Goal: Communication & Community: Participate in discussion

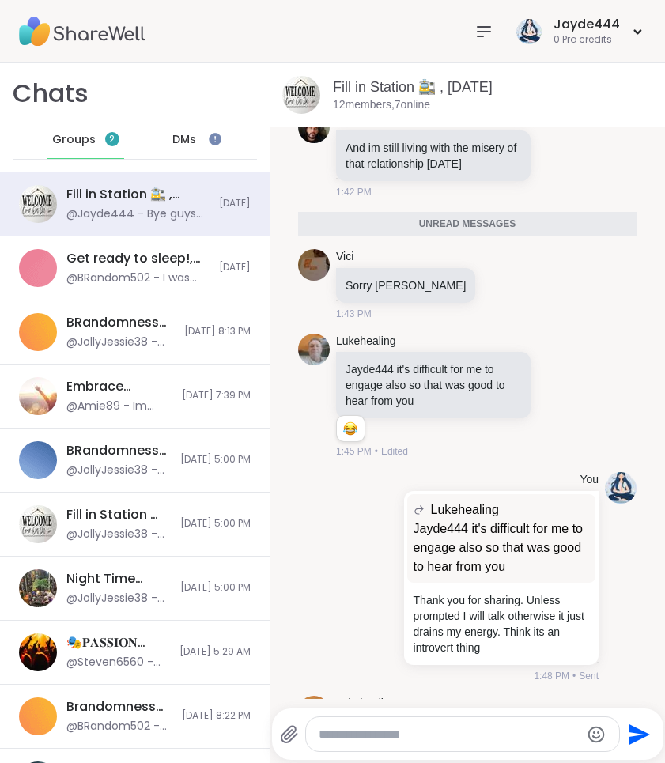
click at [187, 143] on span "DMs" at bounding box center [184, 140] width 24 height 16
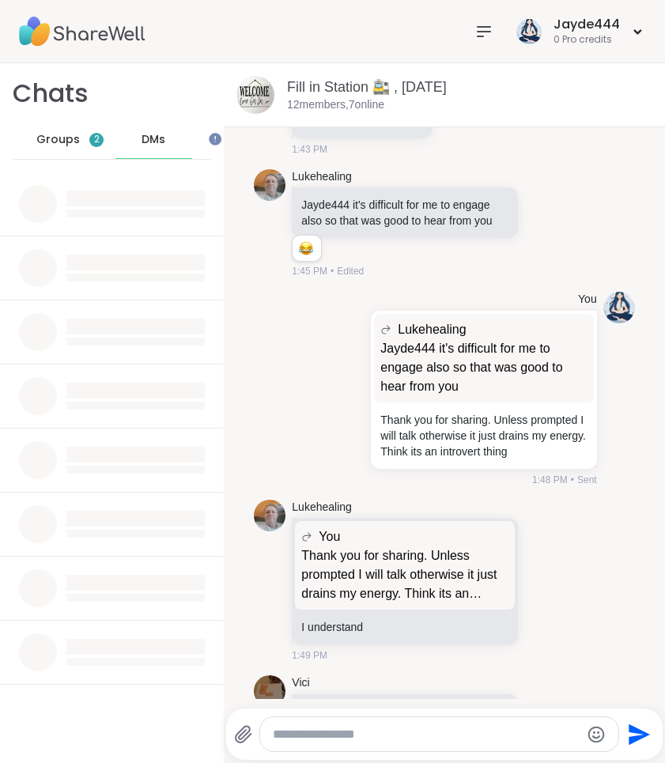
scroll to position [6033, 0]
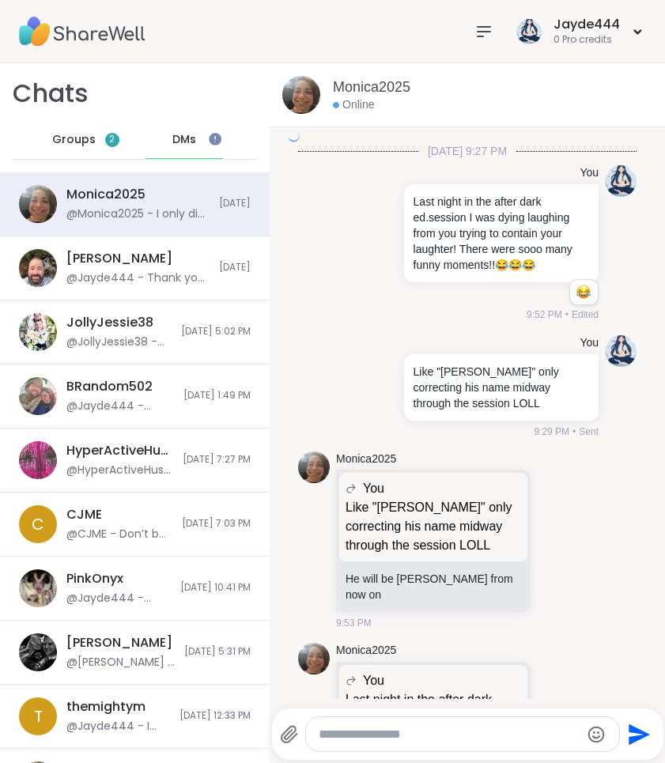
scroll to position [7448, 0]
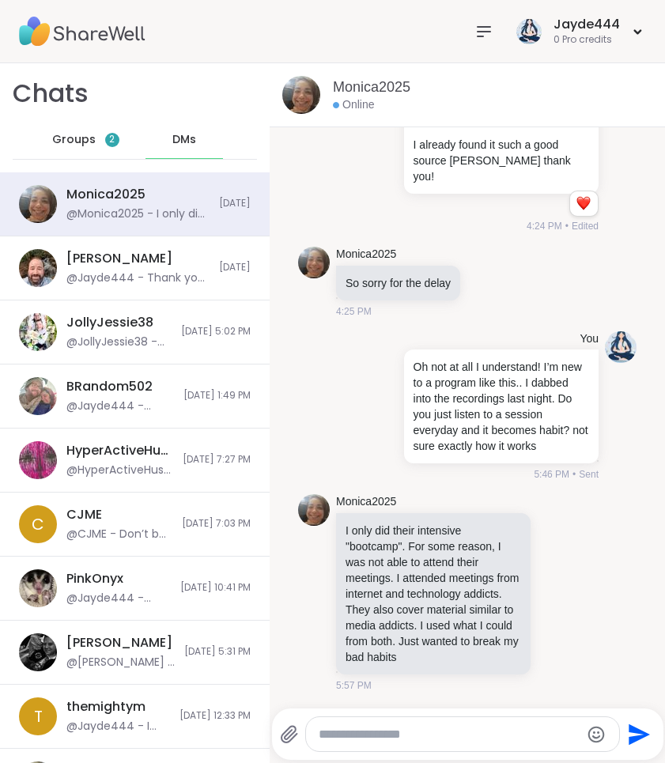
click at [62, 132] on span "Groups" at bounding box center [73, 140] width 43 height 16
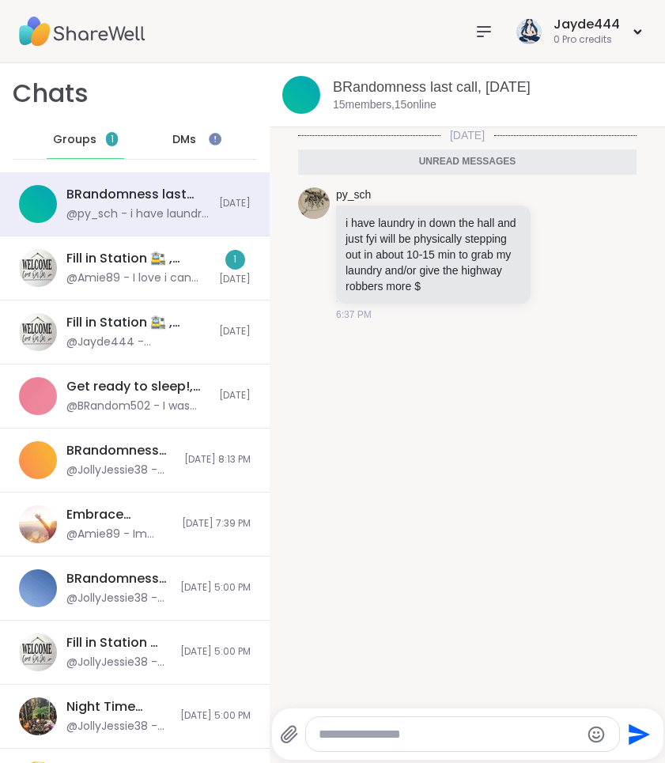
click at [195, 72] on div "Chats Groups 1 DMs" at bounding box center [134, 117] width 269 height 109
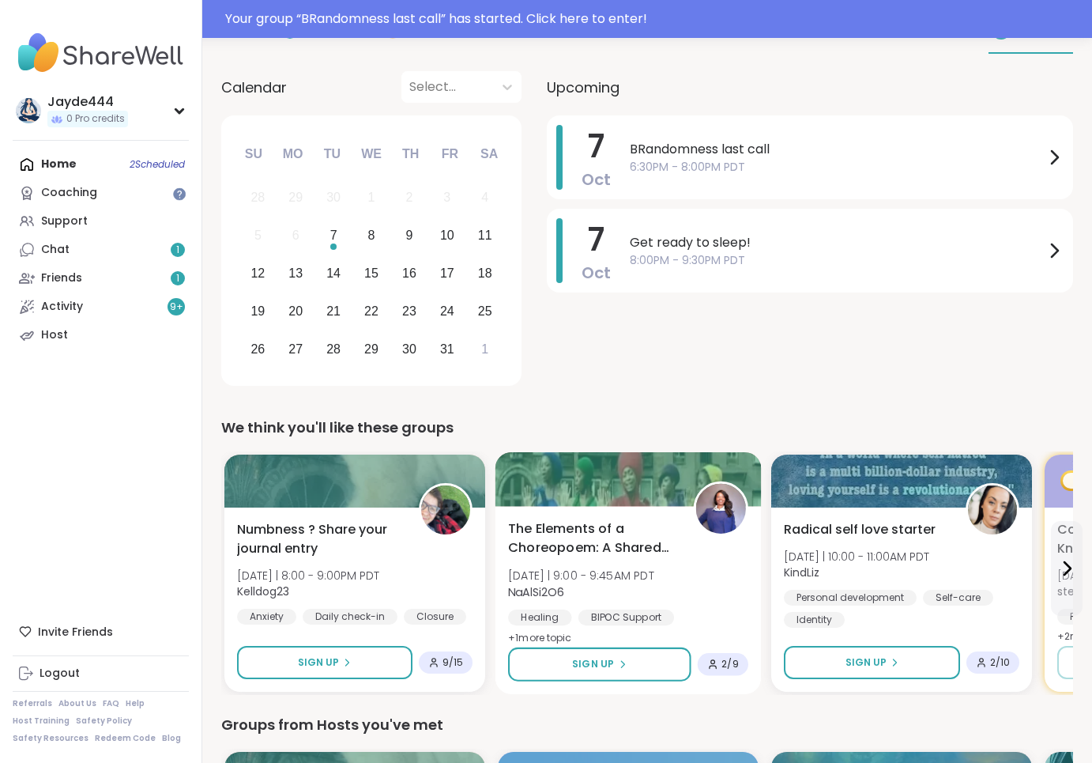
scroll to position [153, 0]
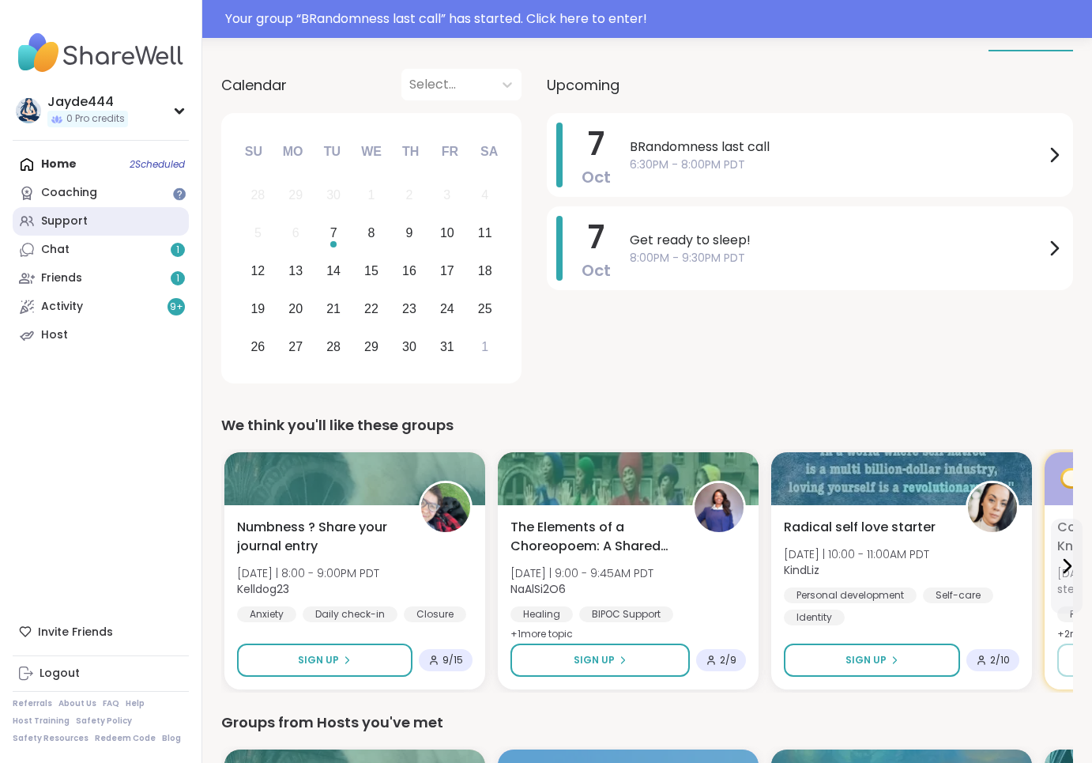
click at [96, 217] on link "Support" at bounding box center [101, 221] width 176 height 28
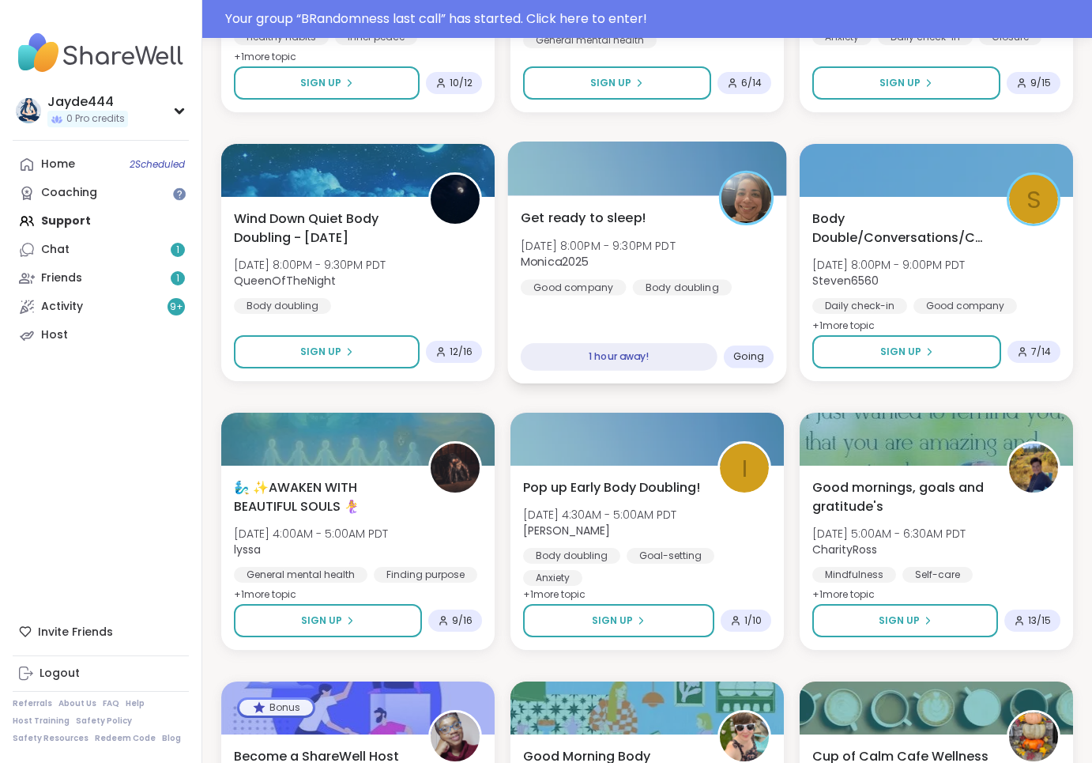
scroll to position [656, 0]
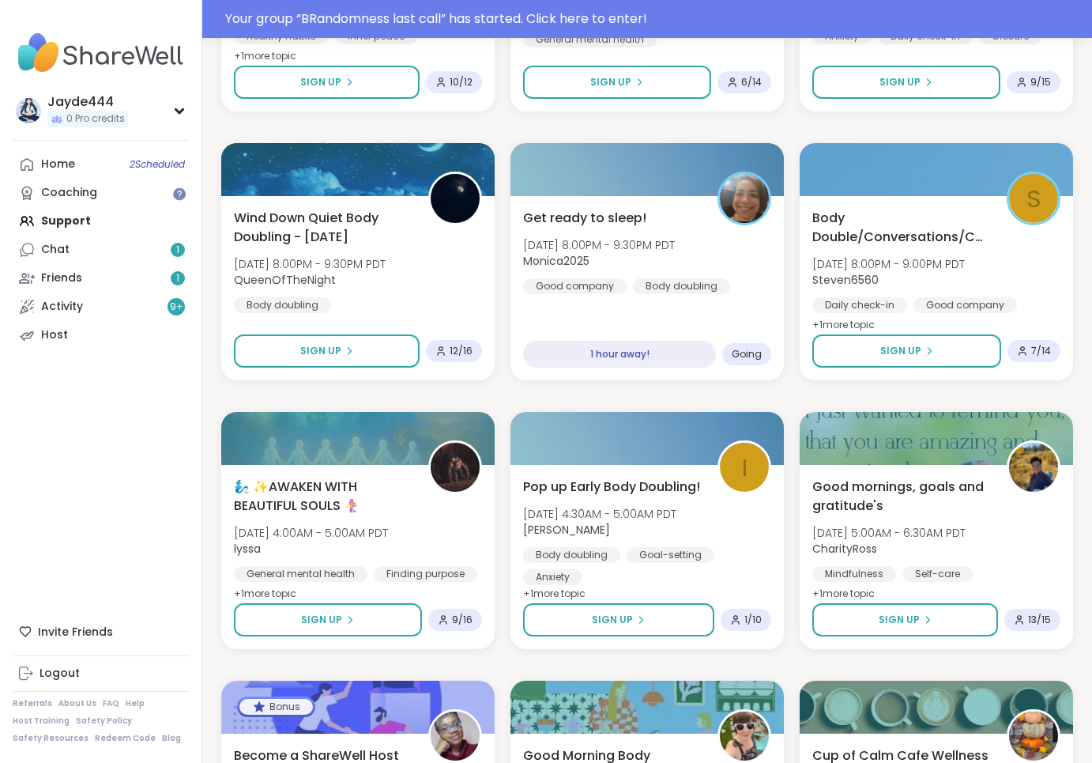
click at [664, 332] on div "Get ready to sleep! [DATE] 8:00PM - 9:30PM PDT Monica2025 Good company Body dou…" at bounding box center [647, 288] width 279 height 188
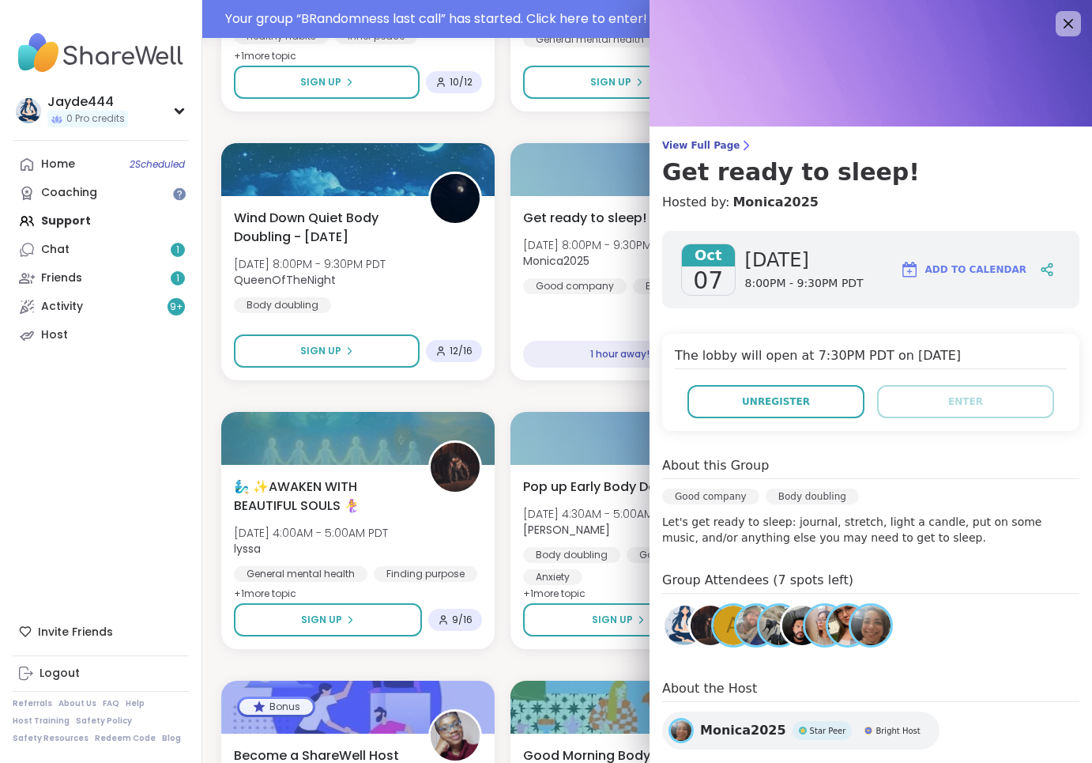
click at [664, 509] on div "Good company Body doubling" at bounding box center [870, 500] width 417 height 25
click at [664, 28] on icon at bounding box center [1068, 23] width 20 height 20
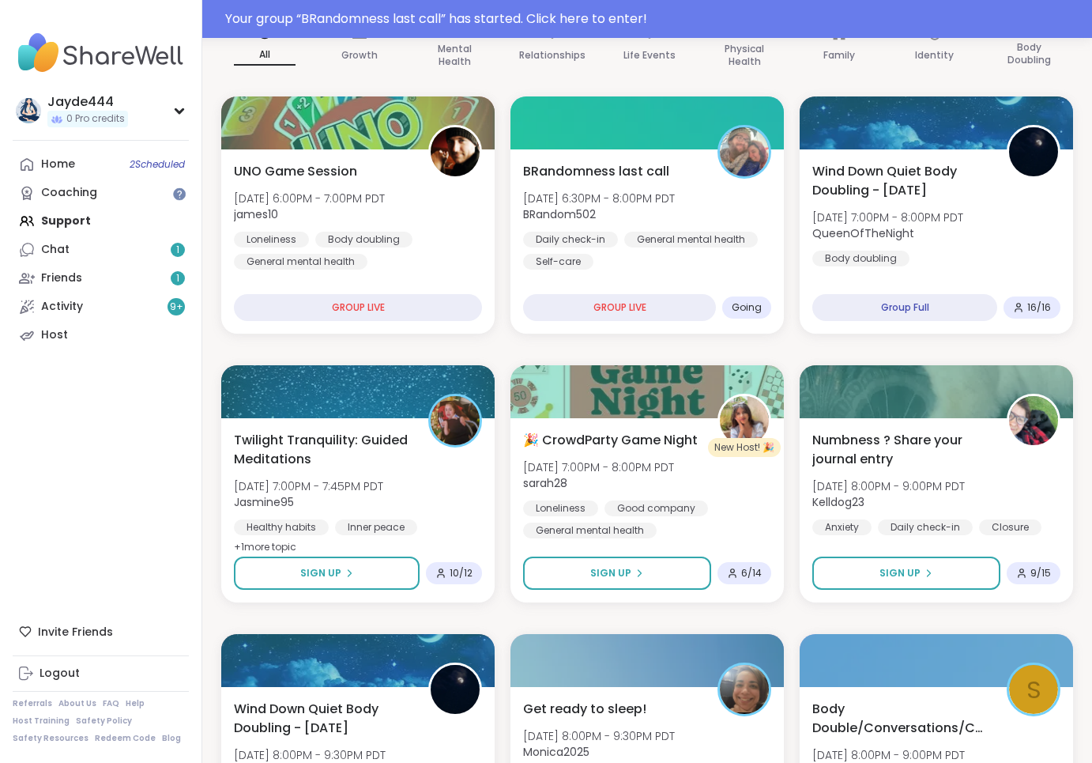
scroll to position [166, 0]
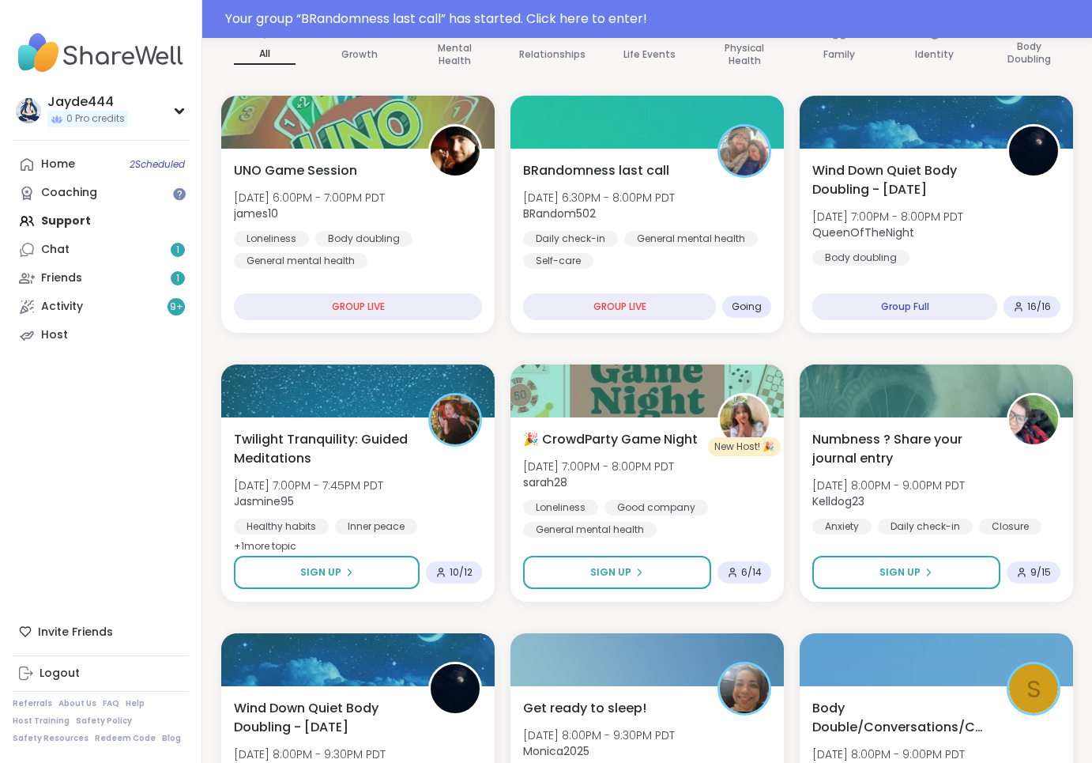
click at [664, 424] on div "Numbness ? Share your journal entry [DATE] 8:00PM - 9:00PM PDT Kelldog23 Anxiet…" at bounding box center [936, 509] width 273 height 184
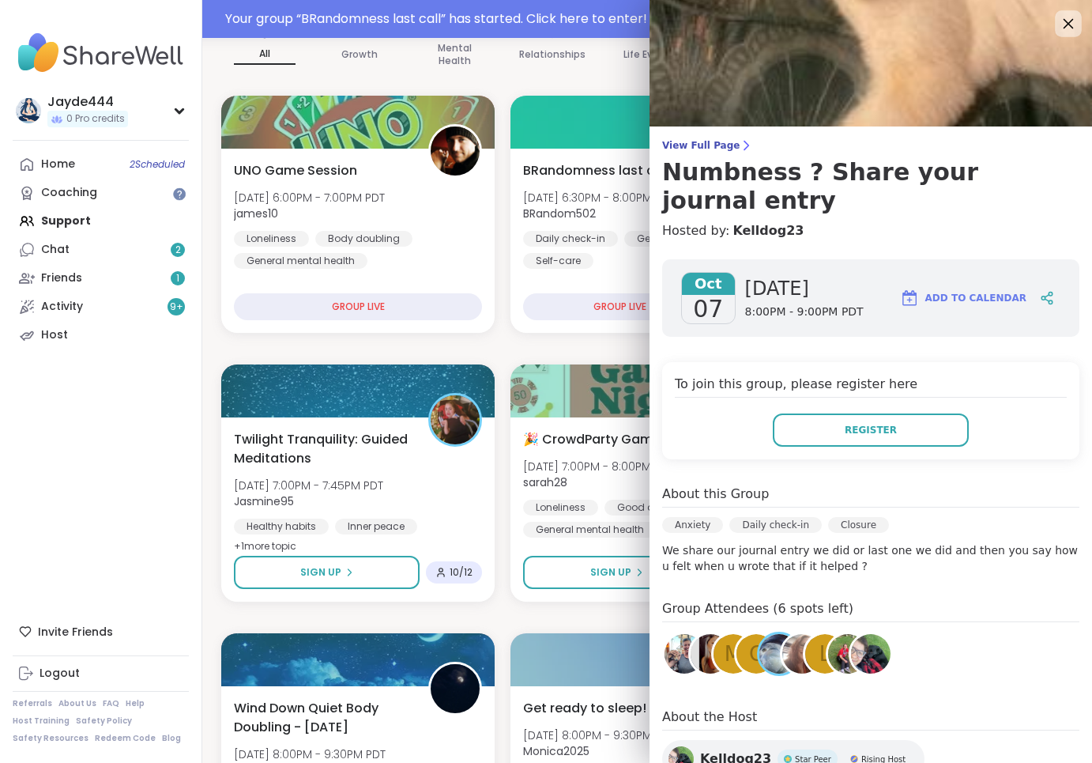
click at [664, 26] on icon at bounding box center [1068, 23] width 20 height 20
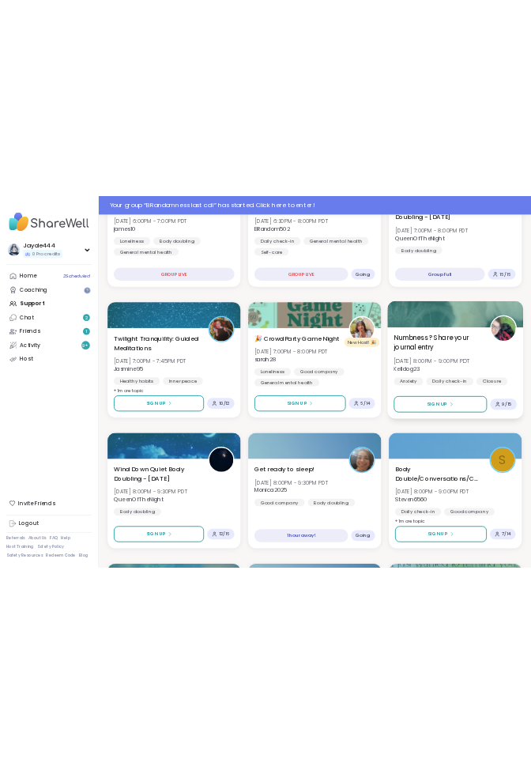
scroll to position [400, 0]
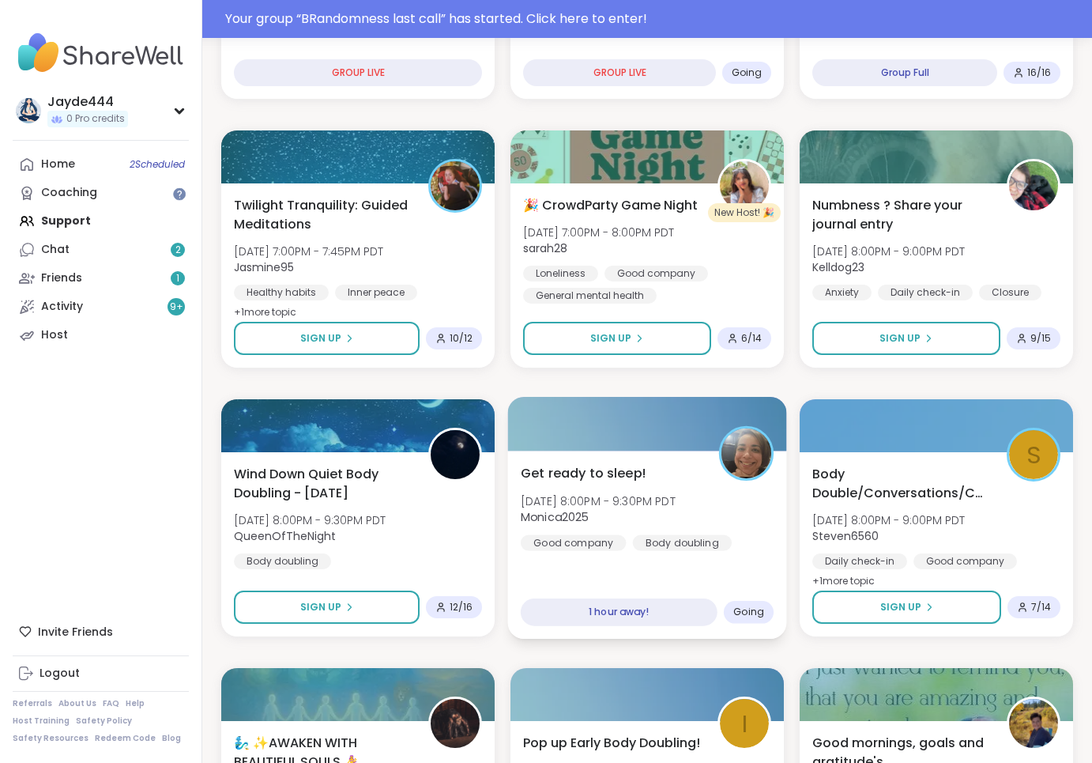
click at [650, 461] on div "Get ready to sleep! [DATE] 8:00PM - 9:30PM PDT Monica2025 Good company Body dou…" at bounding box center [647, 544] width 279 height 188
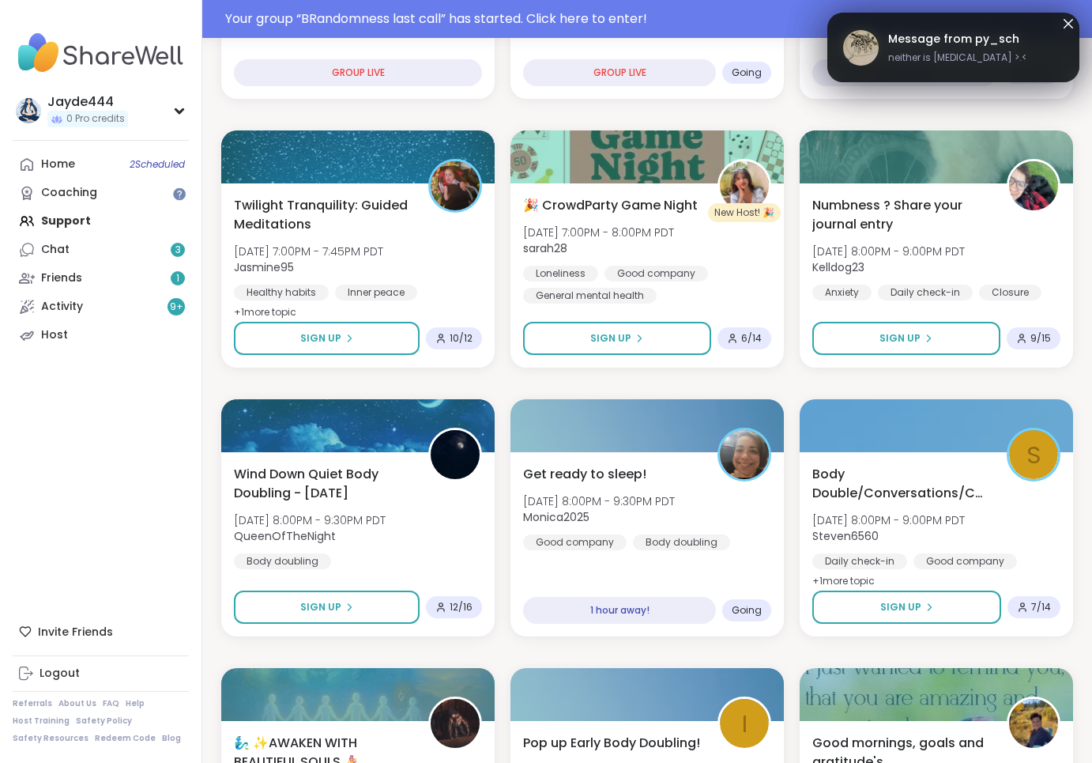
click at [664, 21] on icon at bounding box center [1068, 23] width 19 height 19
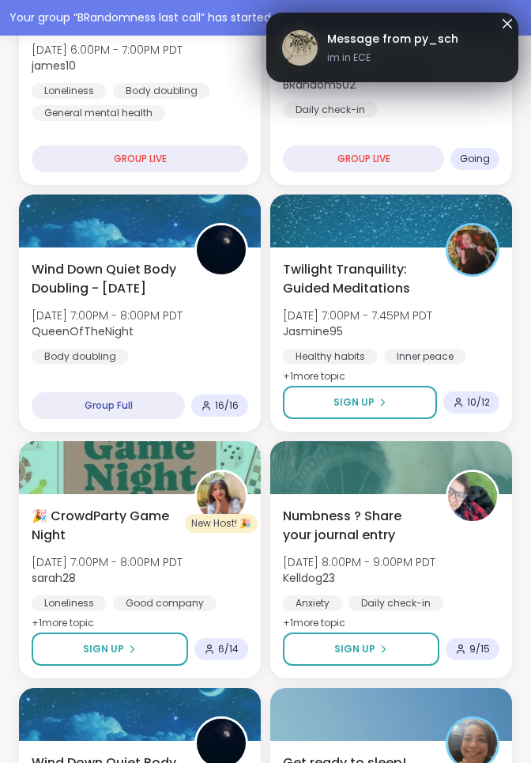
click at [501, 24] on icon at bounding box center [507, 23] width 19 height 19
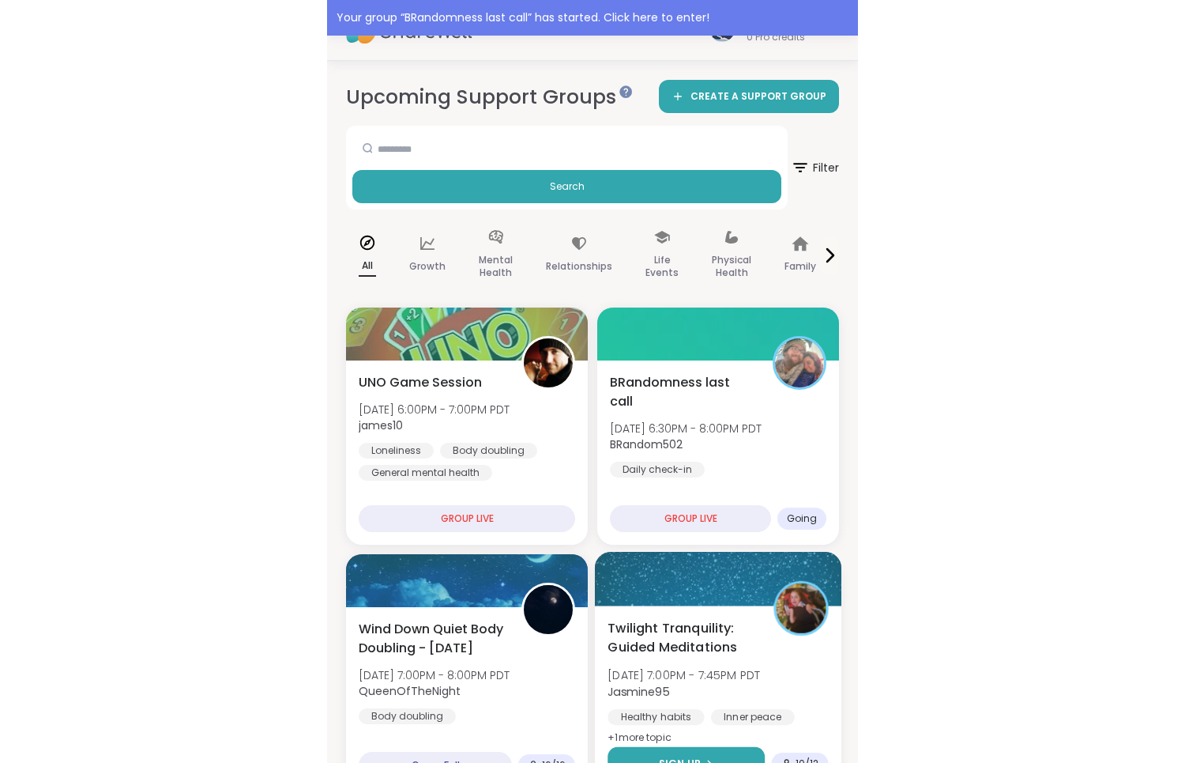
scroll to position [0, 0]
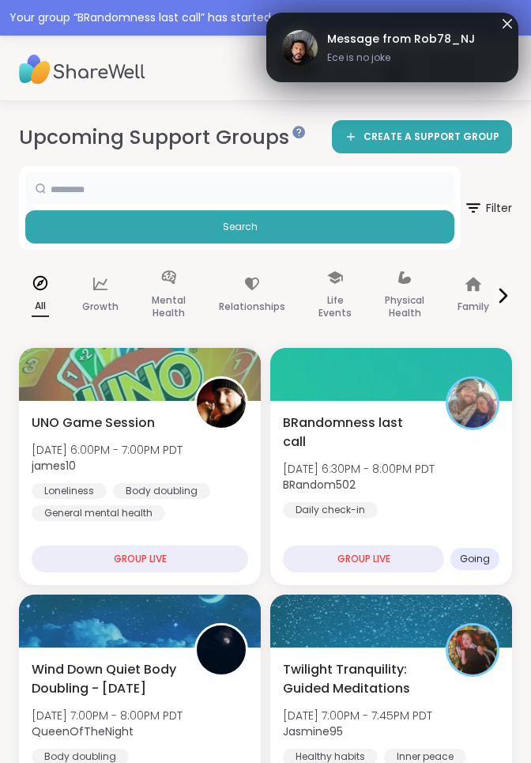
click at [294, 194] on input "text" at bounding box center [239, 188] width 429 height 32
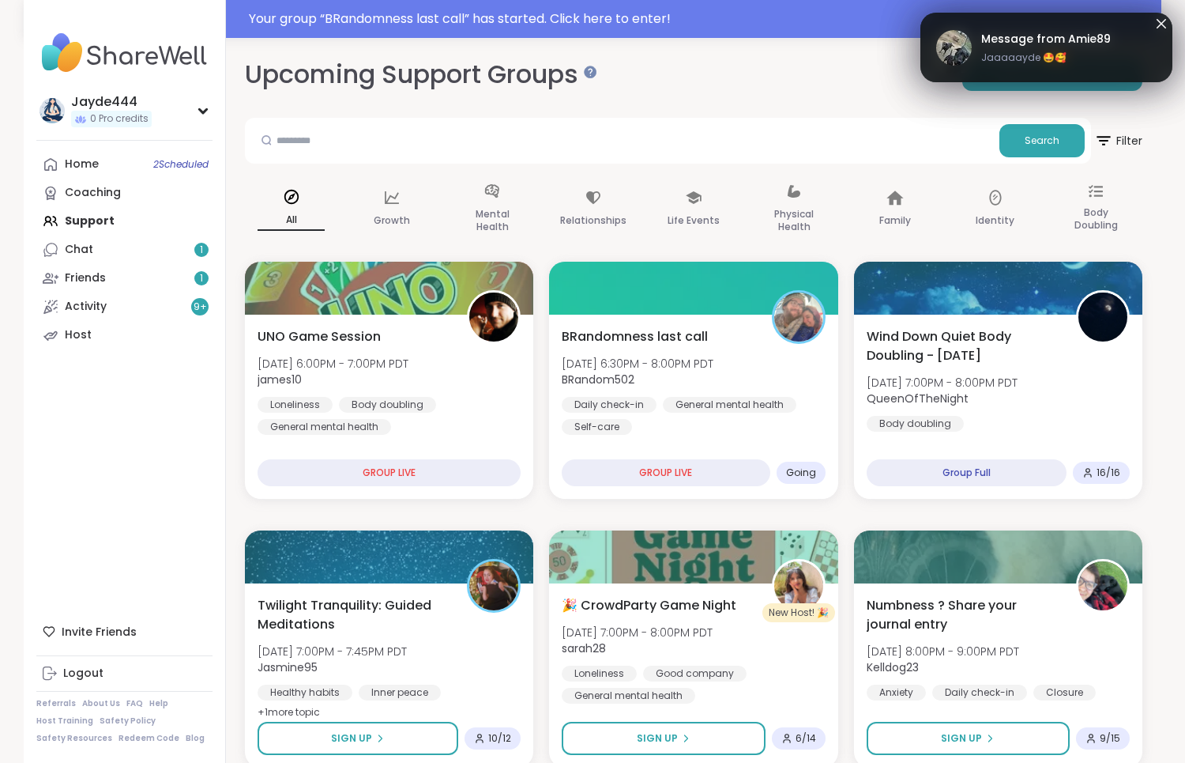
click at [115, 224] on div "Home 2 Scheduled Coaching Support Chat 1 Friends 1 Activity 9 + Host" at bounding box center [124, 249] width 176 height 199
click at [128, 245] on link "Chat 1" at bounding box center [124, 250] width 176 height 28
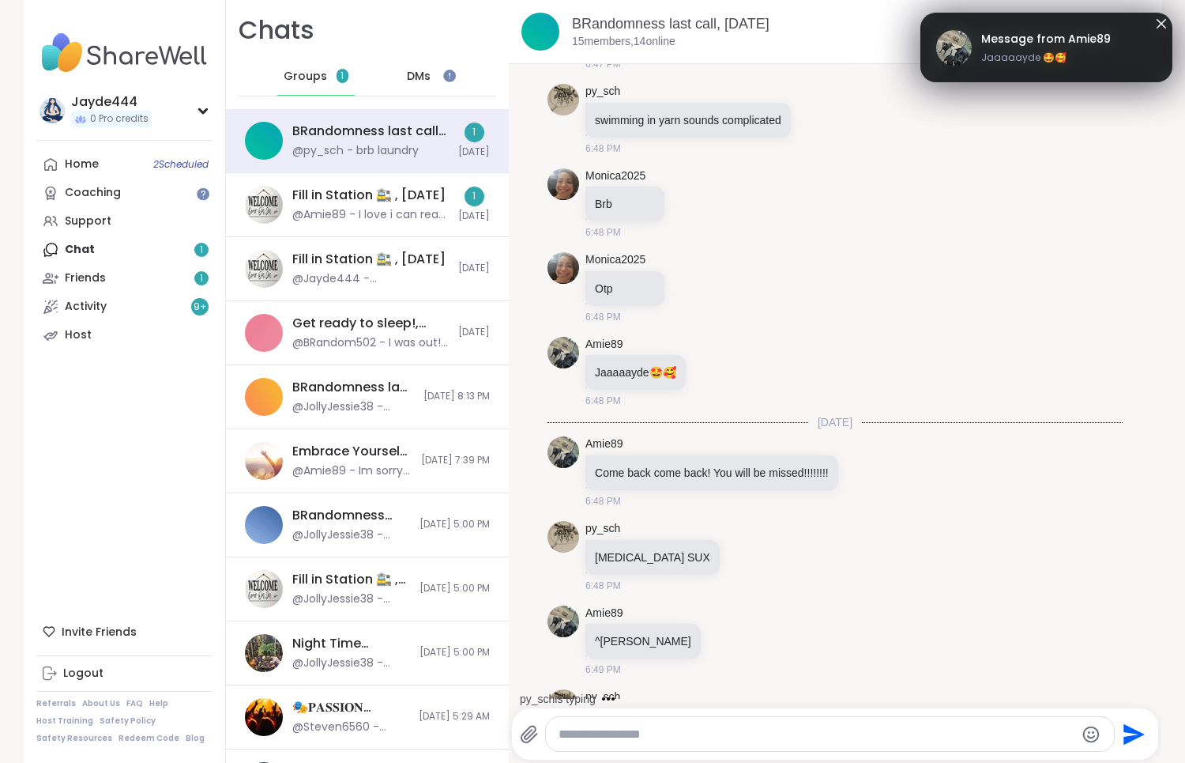
scroll to position [2127, 0]
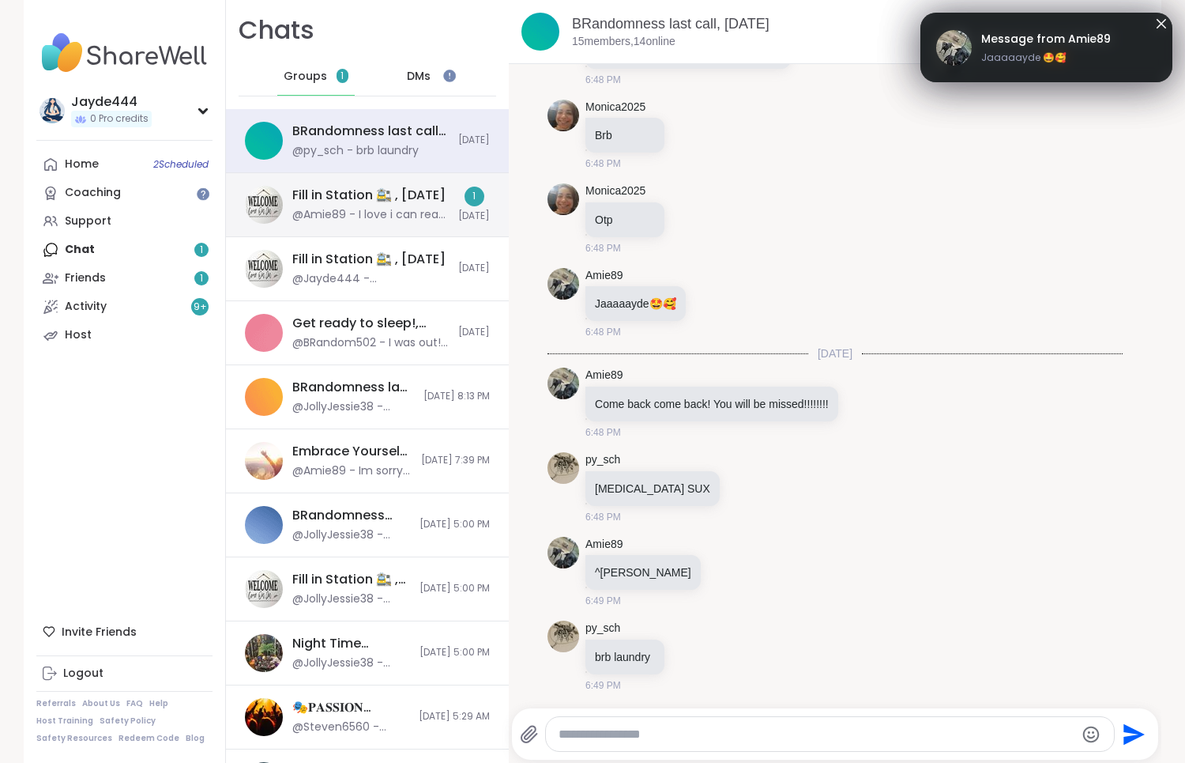
click at [391, 220] on div "@Amie89 - I love i can read one half of a conversation from pinkonxy!" at bounding box center [370, 215] width 156 height 16
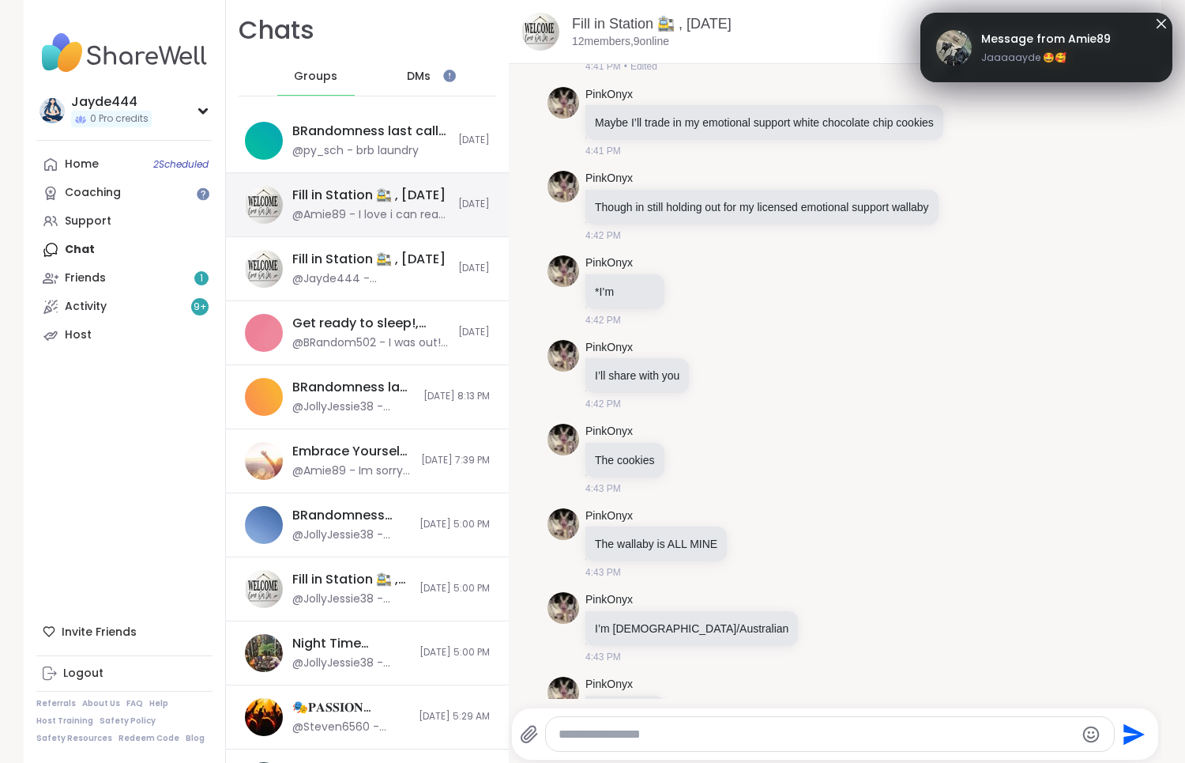
scroll to position [4956, 0]
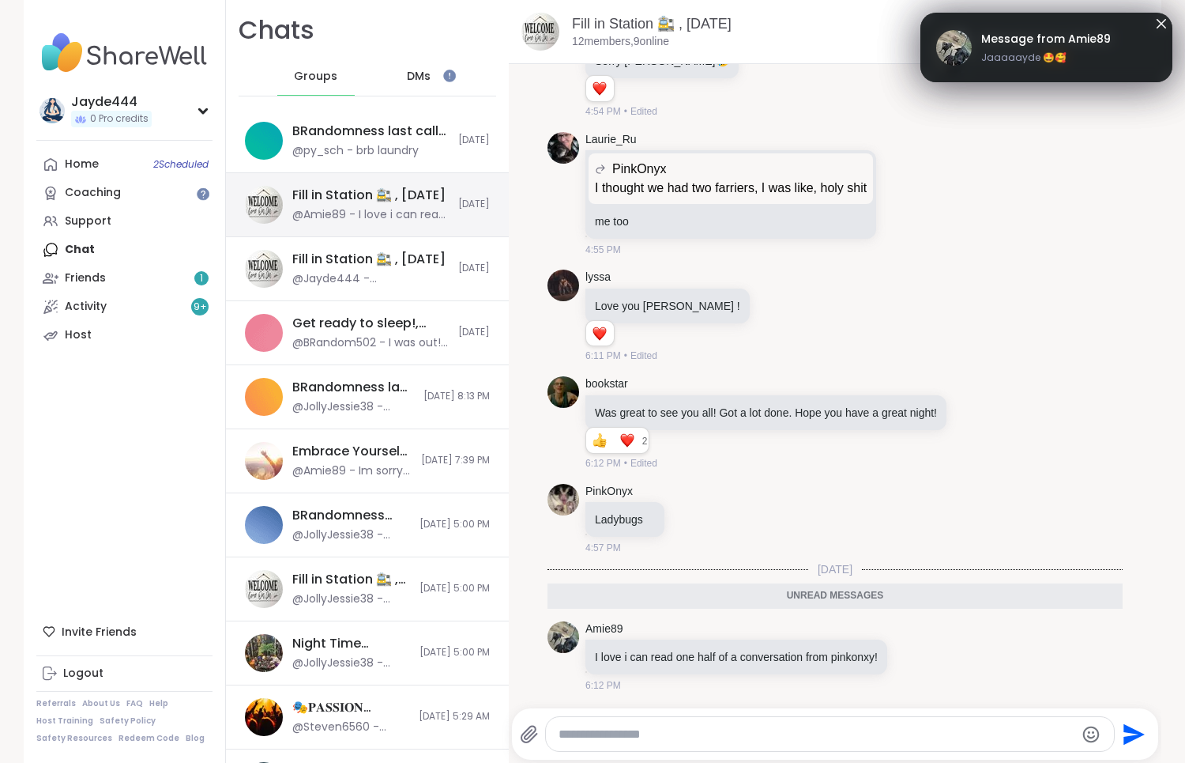
click at [371, 213] on div "@Amie89 - I love i can read one half of a conversation from pinkonxy!" at bounding box center [370, 215] width 156 height 16
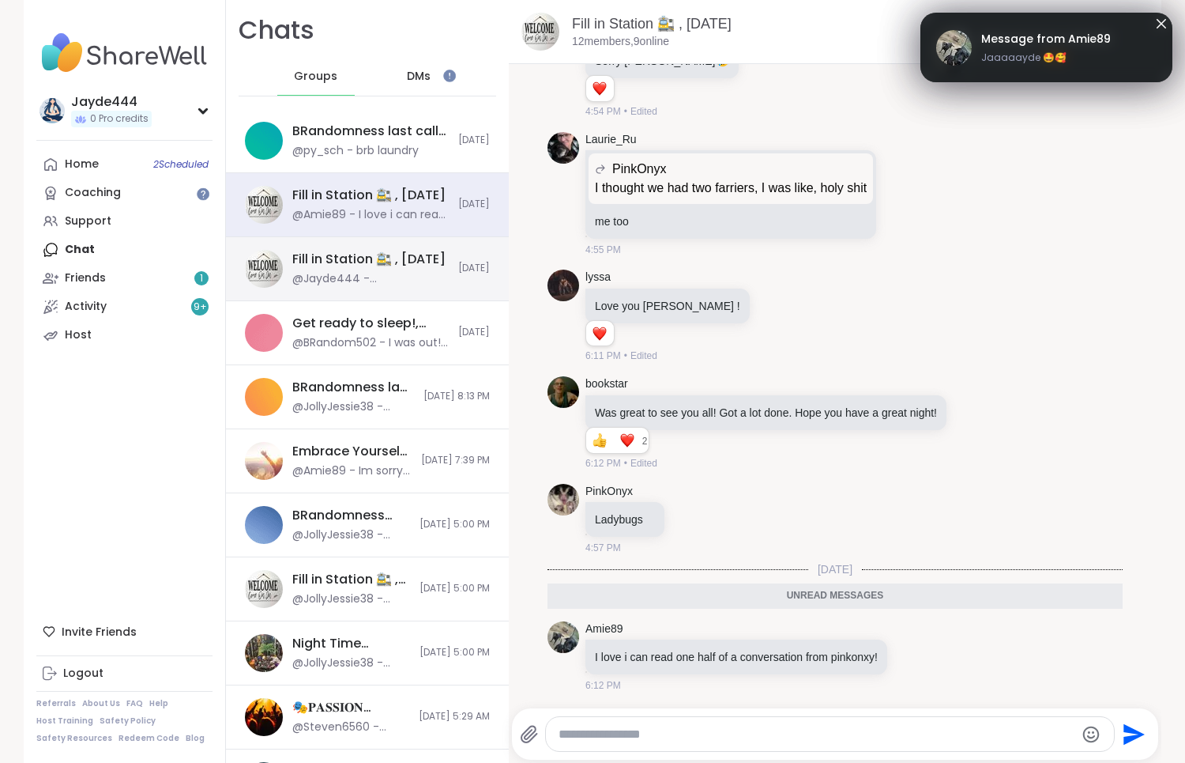
click at [378, 246] on div "Fill in Station 🚉 , [DATE] @Jayde444 - Yeah actually quite upset it was somethi…" at bounding box center [367, 269] width 283 height 64
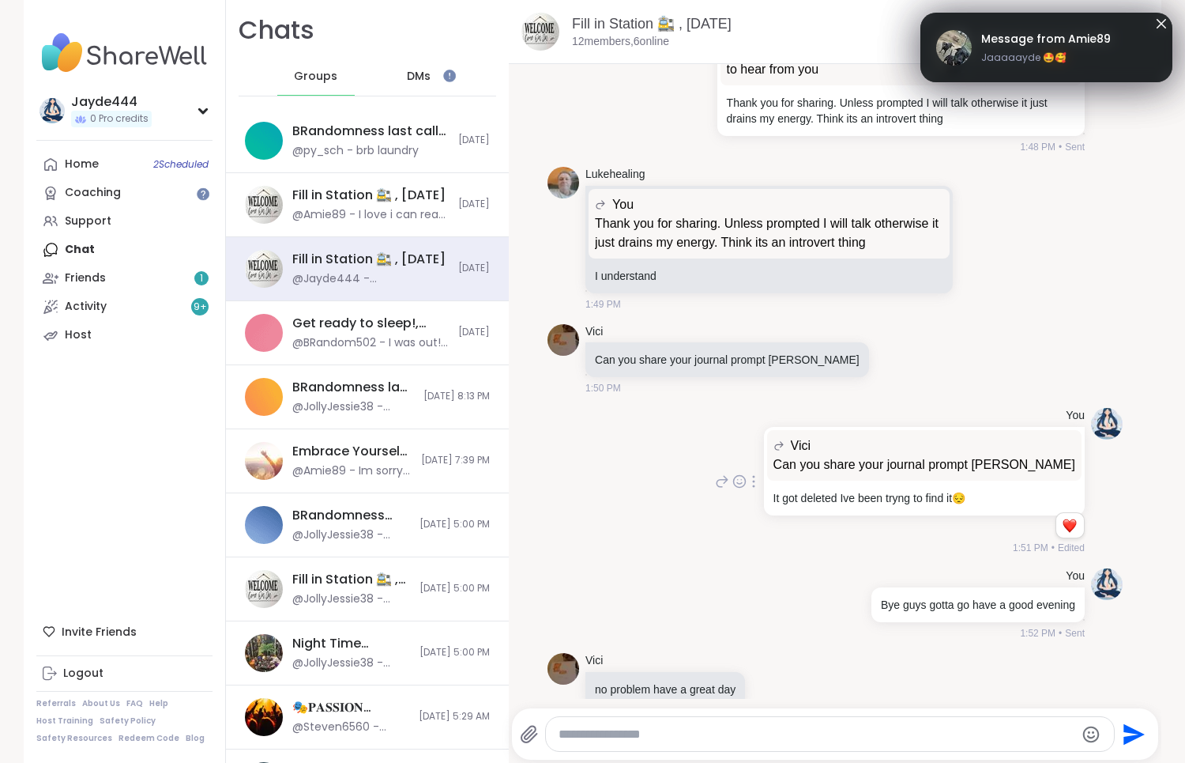
scroll to position [6112, 0]
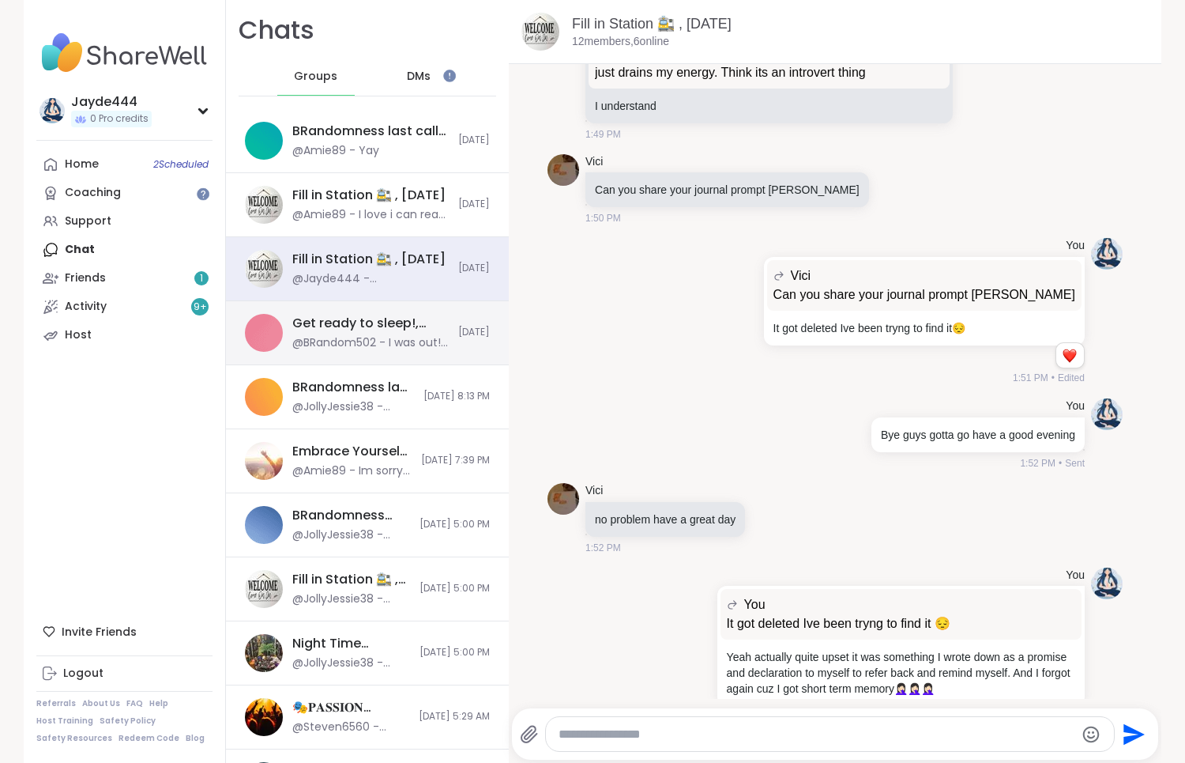
click at [386, 323] on div "Get ready to sleep!, [DATE]" at bounding box center [370, 323] width 156 height 17
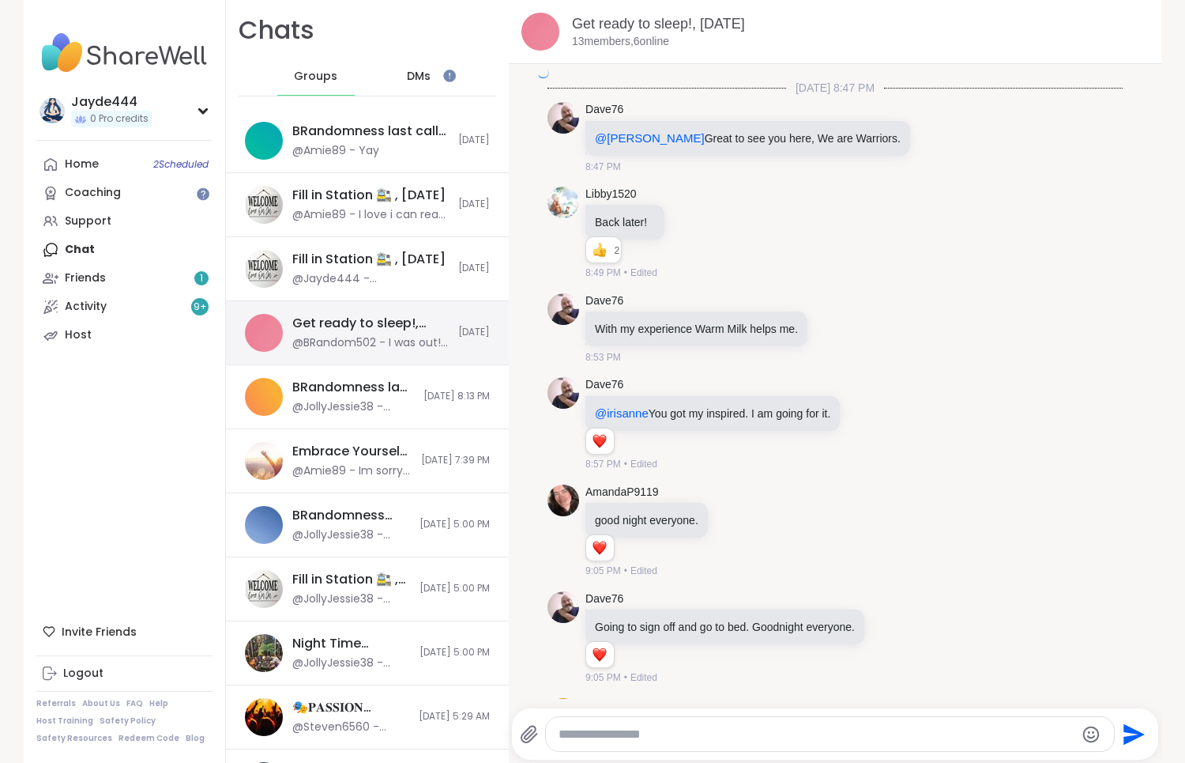
scroll to position [7693, 0]
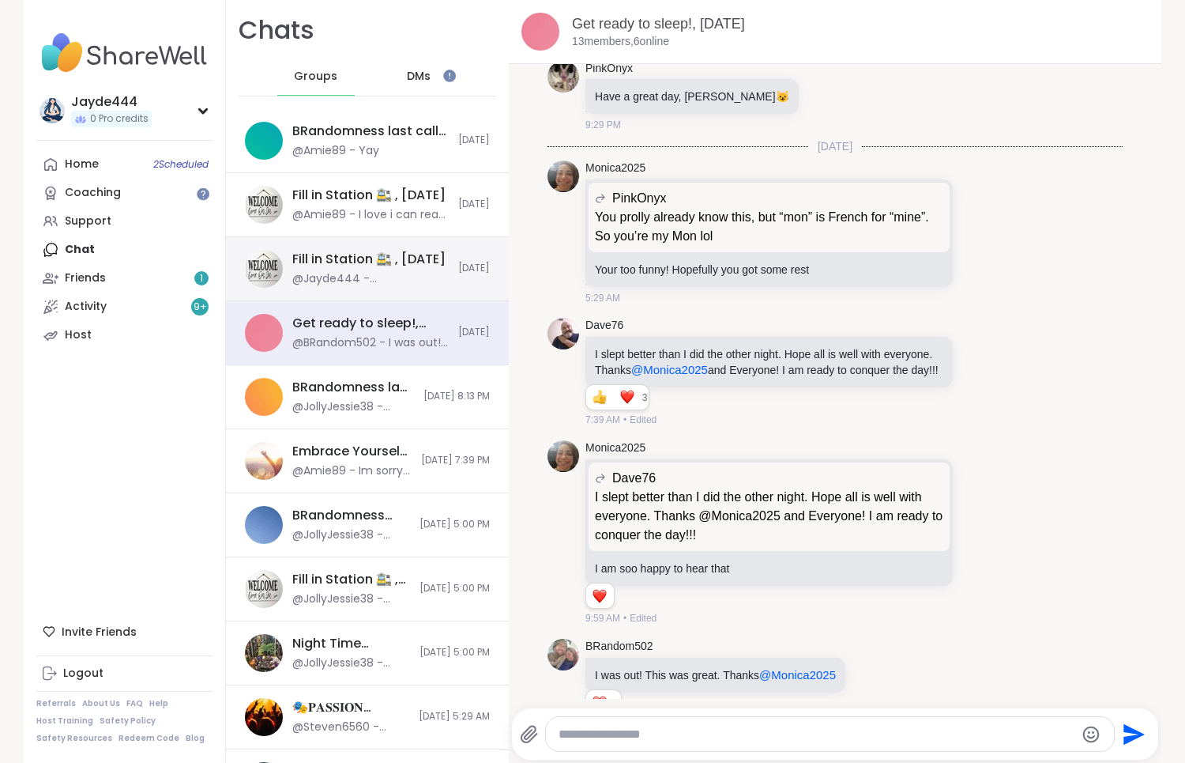
click at [357, 276] on div "@Jayde444 - [PERSON_NAME] actually quite upset it was something I wrote down as…" at bounding box center [370, 279] width 156 height 16
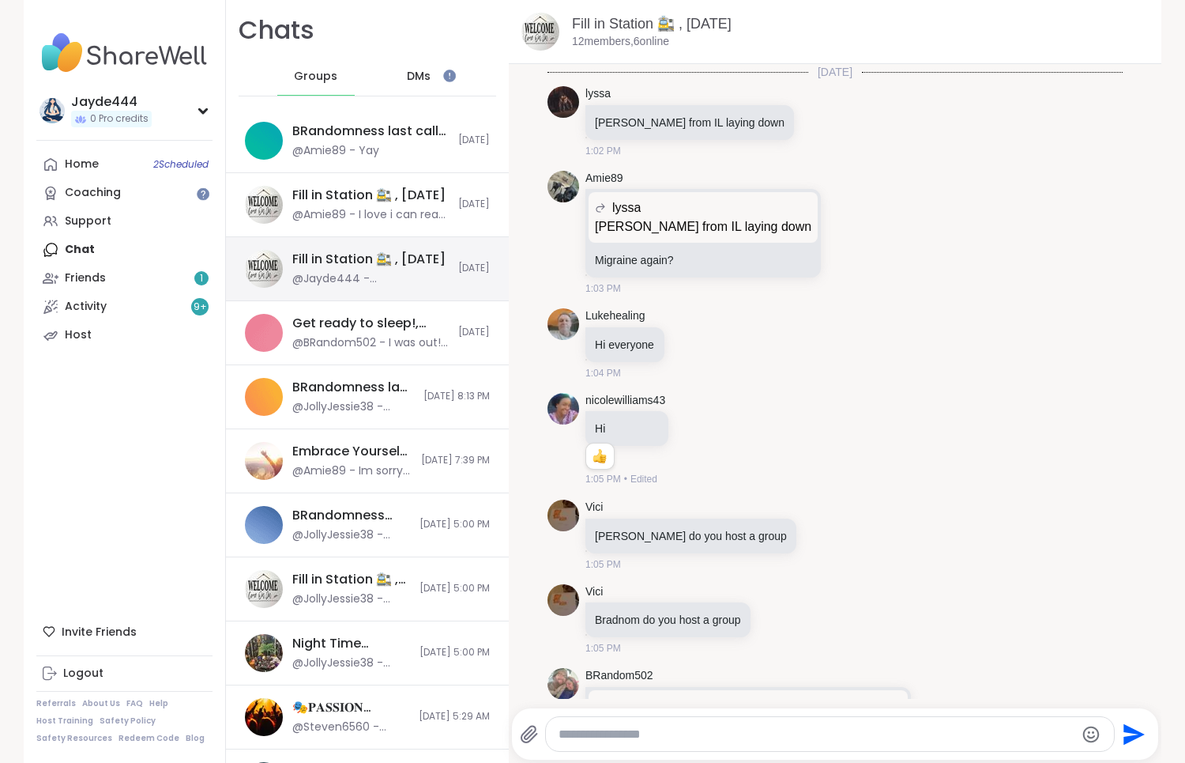
scroll to position [6112, 0]
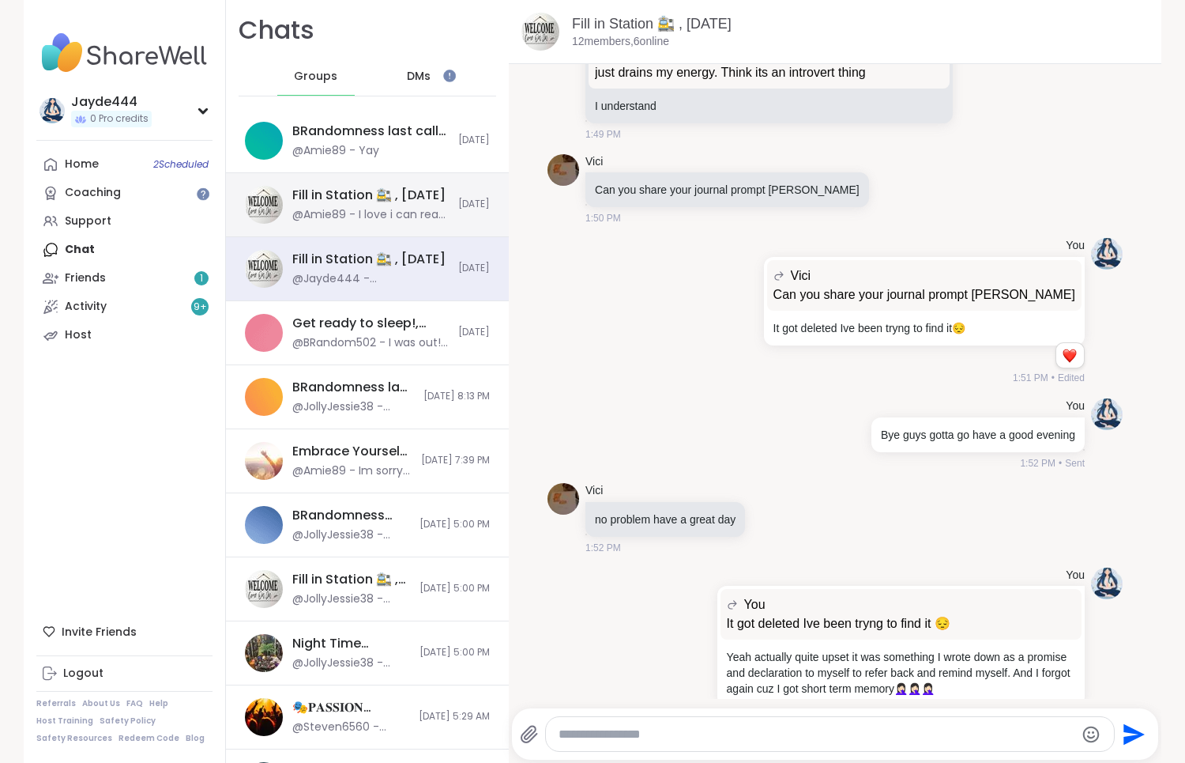
click at [384, 220] on div "@Amie89 - I love i can read one half of a conversation from pinkonxy!" at bounding box center [370, 215] width 156 height 16
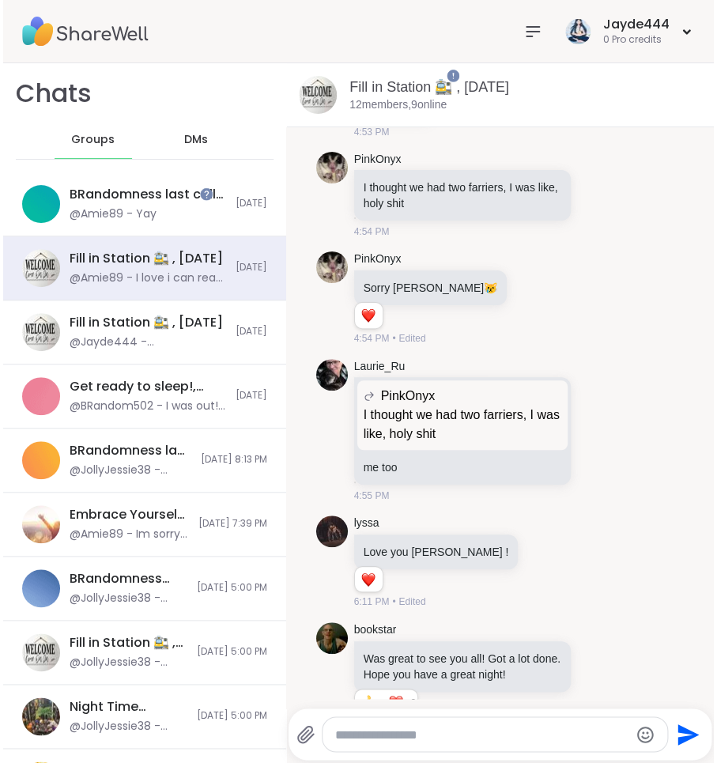
scroll to position [5045, 0]
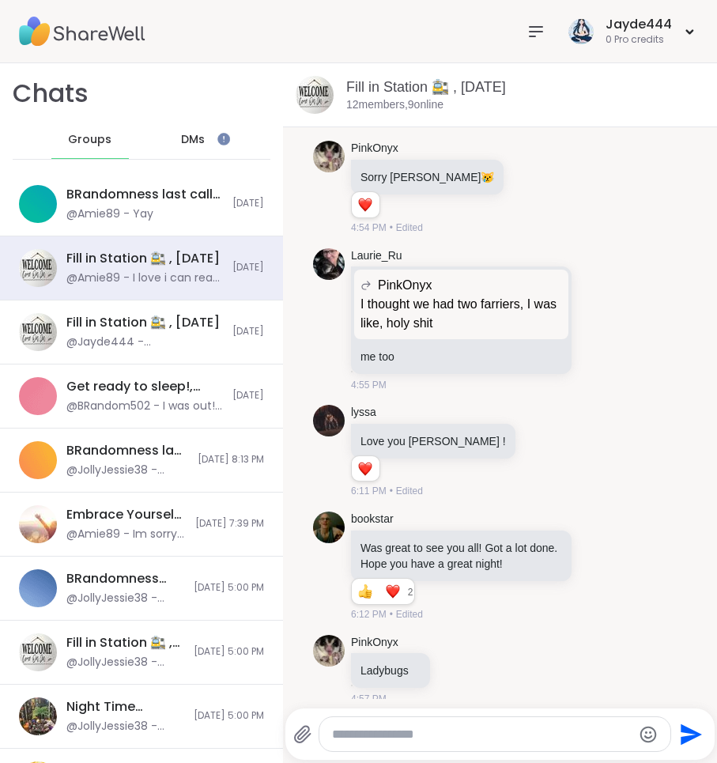
click at [234, 57] on div "Jayde444 0 Pro credits" at bounding box center [358, 31] width 717 height 63
click at [210, 130] on div "DMs" at bounding box center [193, 140] width 77 height 38
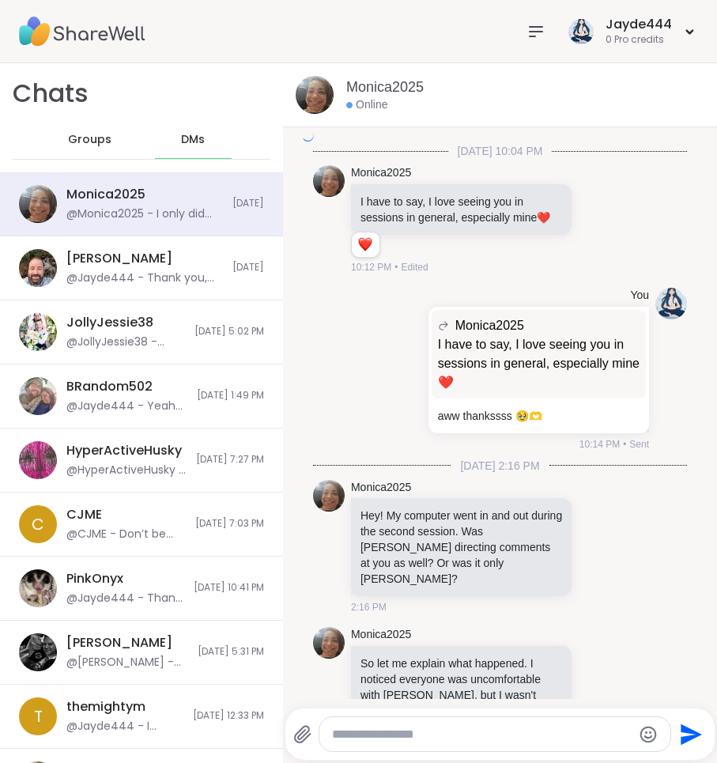
scroll to position [7116, 0]
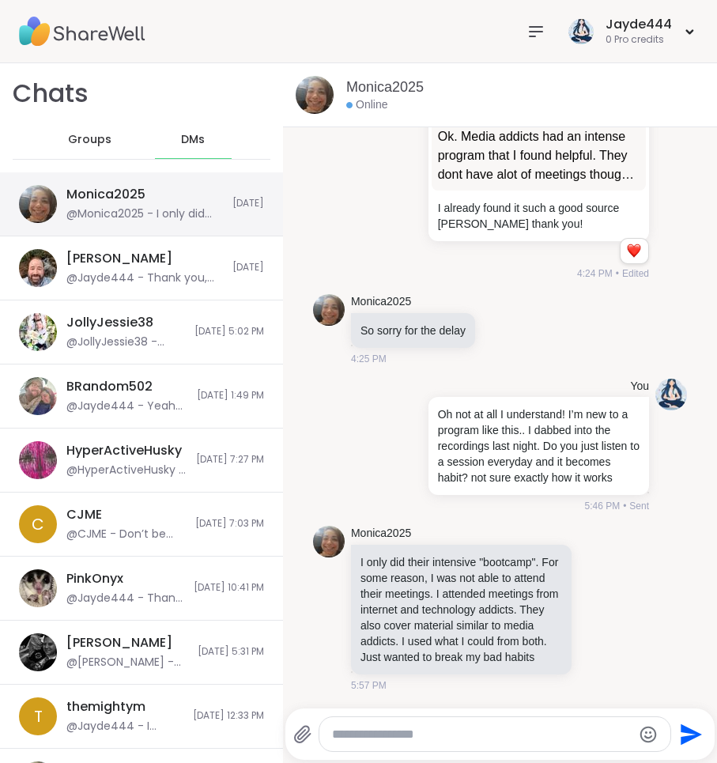
click at [176, 198] on div "Monica2025 @Monica2025 - I only did their intensive "bootcamp". For some reason…" at bounding box center [144, 204] width 156 height 36
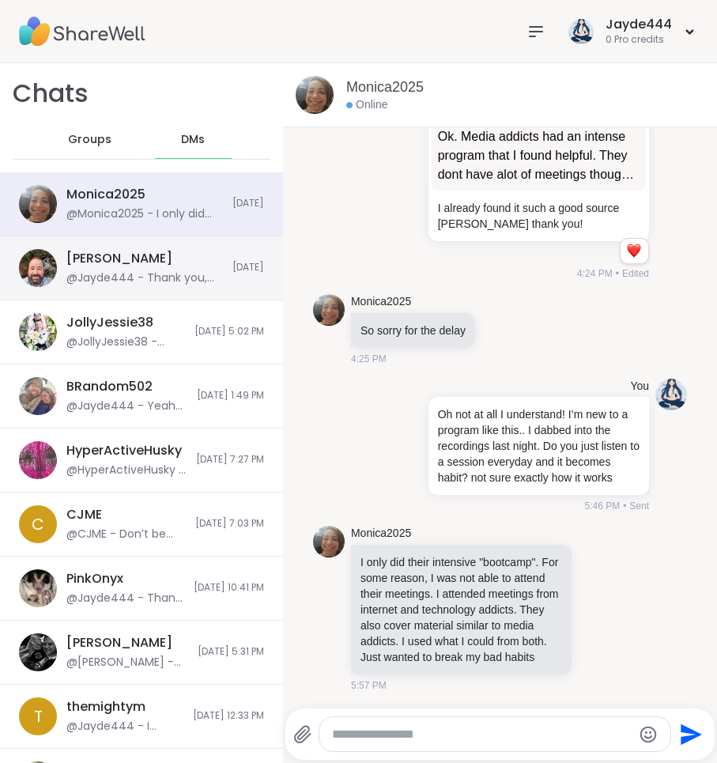
click at [115, 257] on div "[PERSON_NAME] @Jayde444 - Thank you, I’m out of town this weekend so will be mi…" at bounding box center [144, 268] width 156 height 36
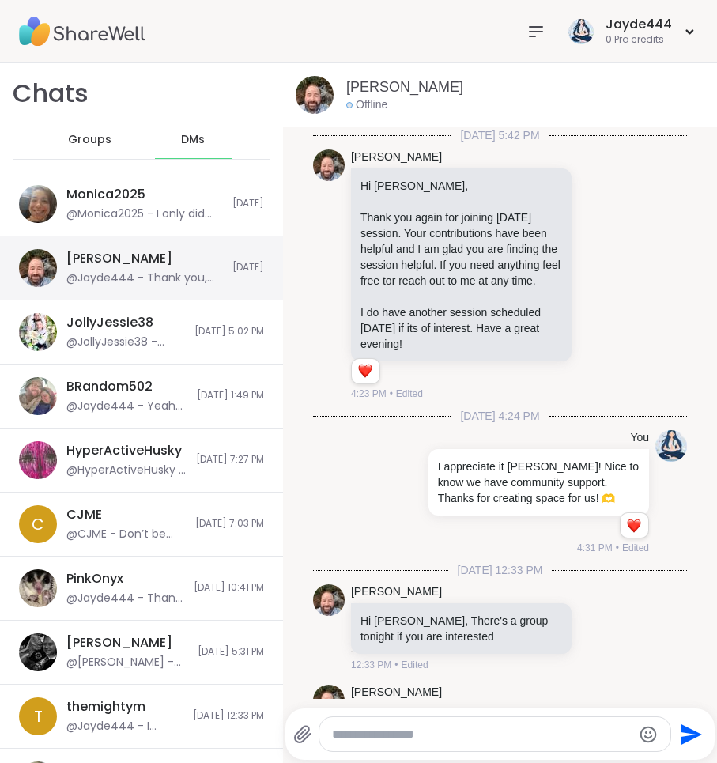
scroll to position [918, 0]
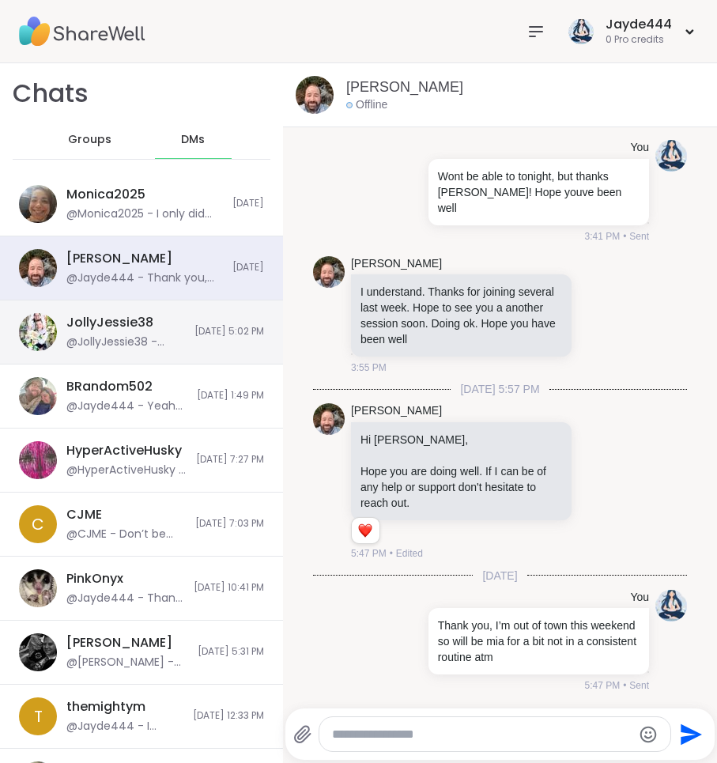
click at [111, 340] on div "@JollyJessie38 - [URL][DOMAIN_NAME]" at bounding box center [125, 342] width 119 height 16
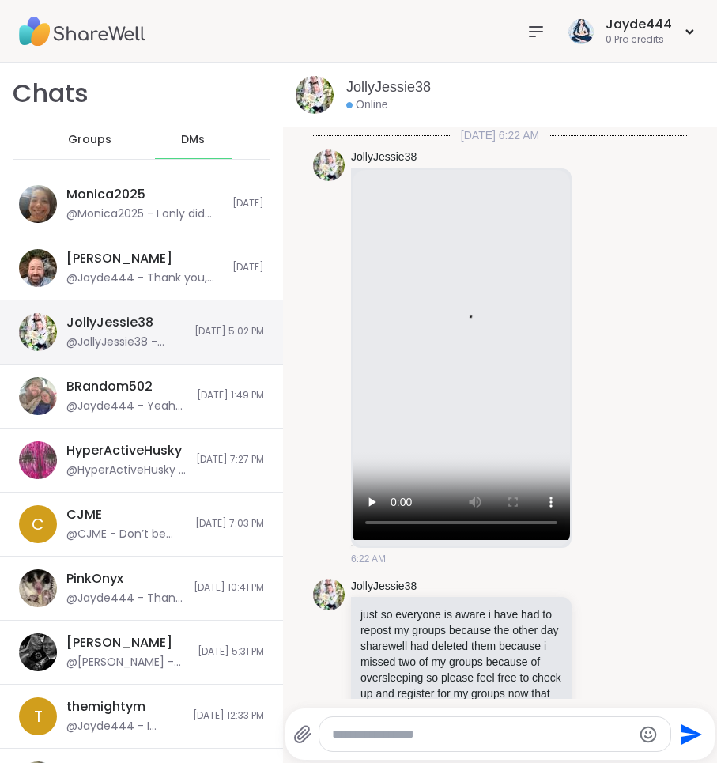
scroll to position [2583, 0]
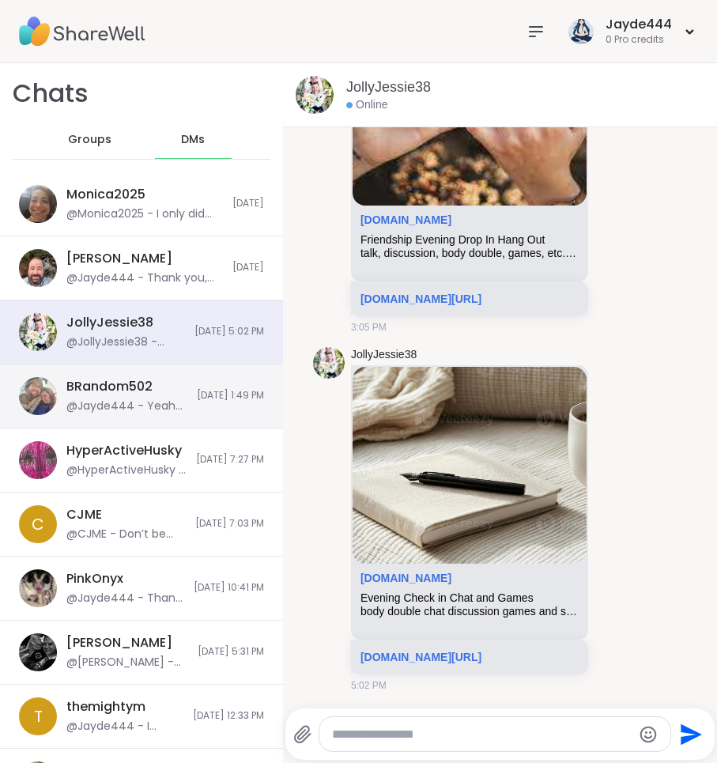
click at [138, 393] on div "BRandom502" at bounding box center [109, 386] width 86 height 17
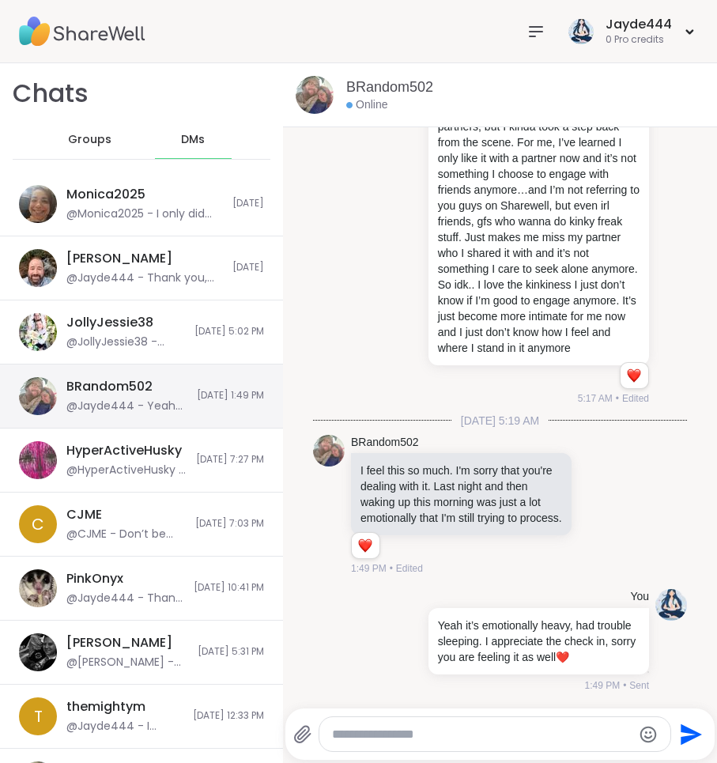
scroll to position [4763, 0]
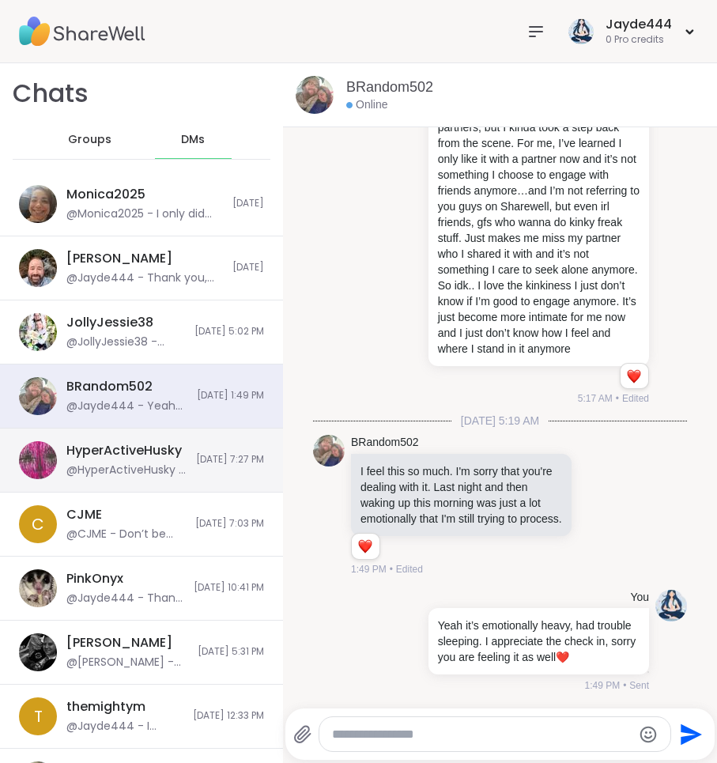
click at [165, 462] on div "HyperActiveHusky @HyperActiveHusky - Just pencil crayons and pastels. Simple re…" at bounding box center [126, 460] width 120 height 36
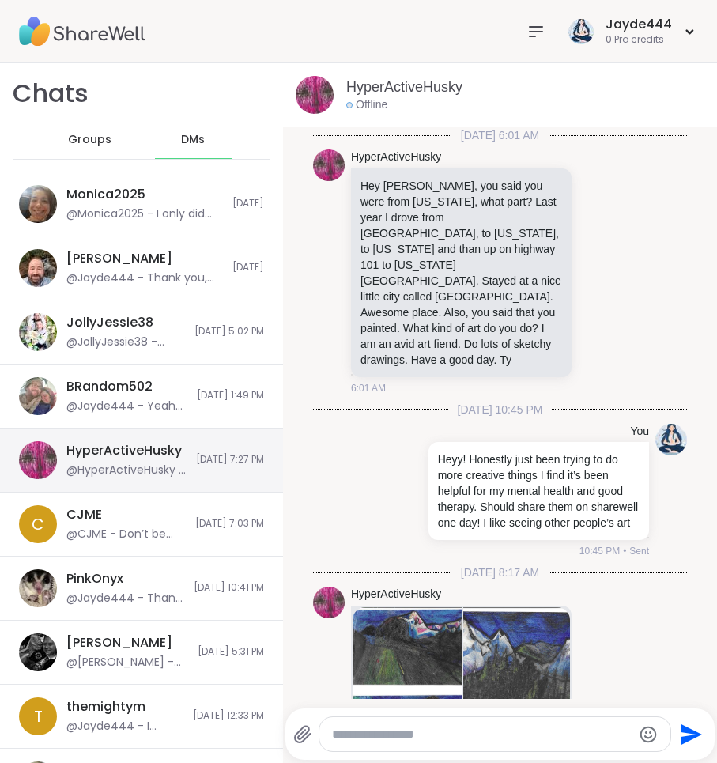
scroll to position [620, 0]
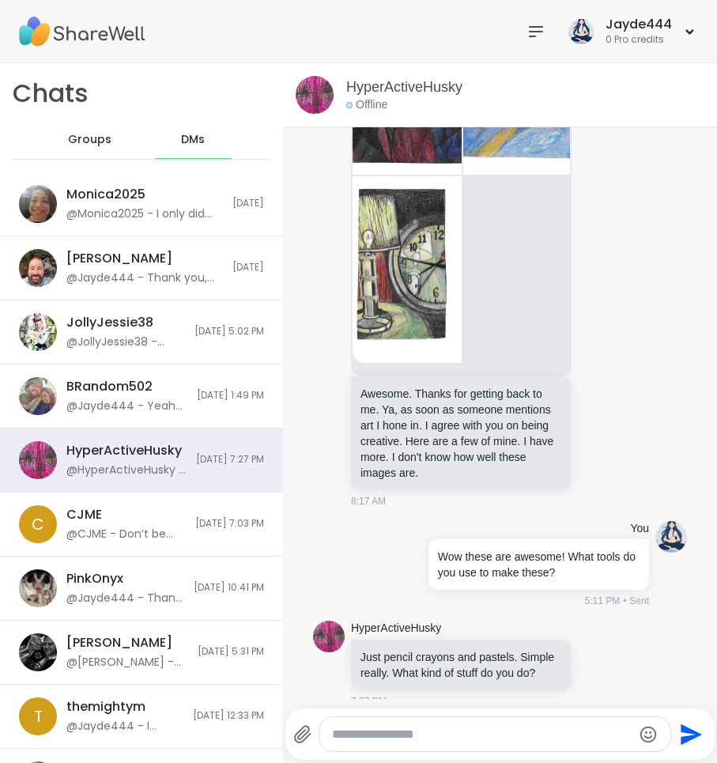
click at [253, 25] on div "Jayde444 0 Pro credits" at bounding box center [358, 31] width 717 height 63
click at [101, 123] on div "Groups" at bounding box center [89, 140] width 77 height 38
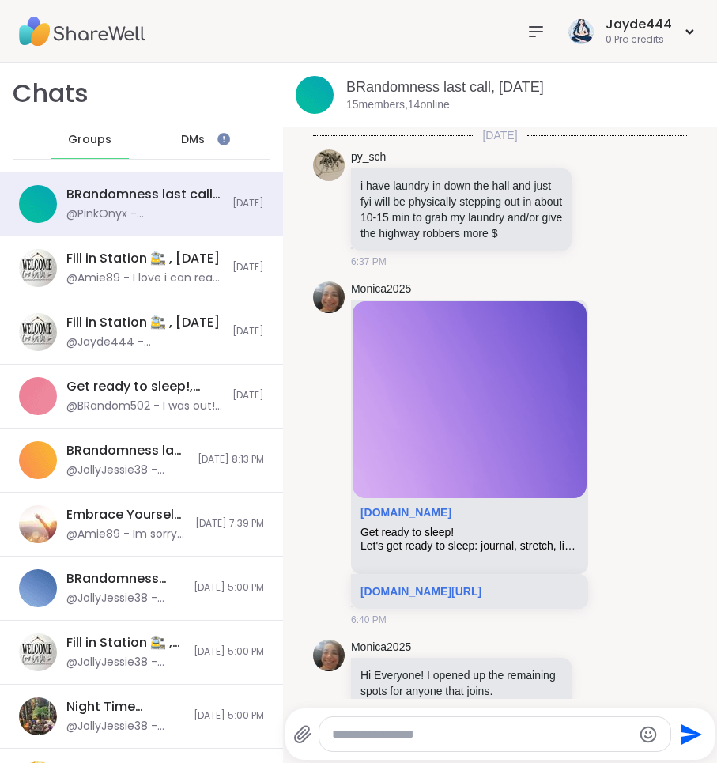
scroll to position [3713, 0]
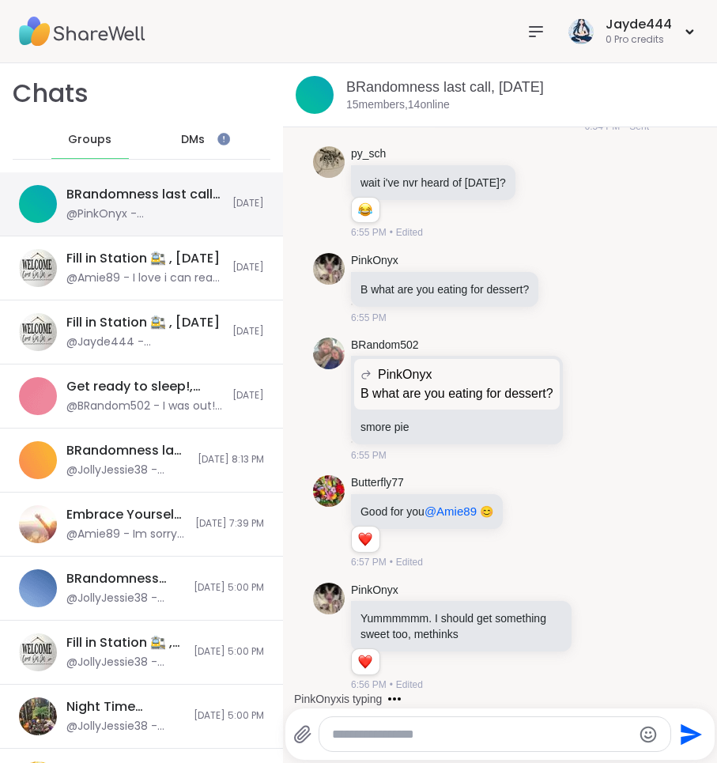
click at [111, 213] on div "@PinkOnyx - Yummmmmm. I should get something sweet too, methinks" at bounding box center [144, 214] width 156 height 16
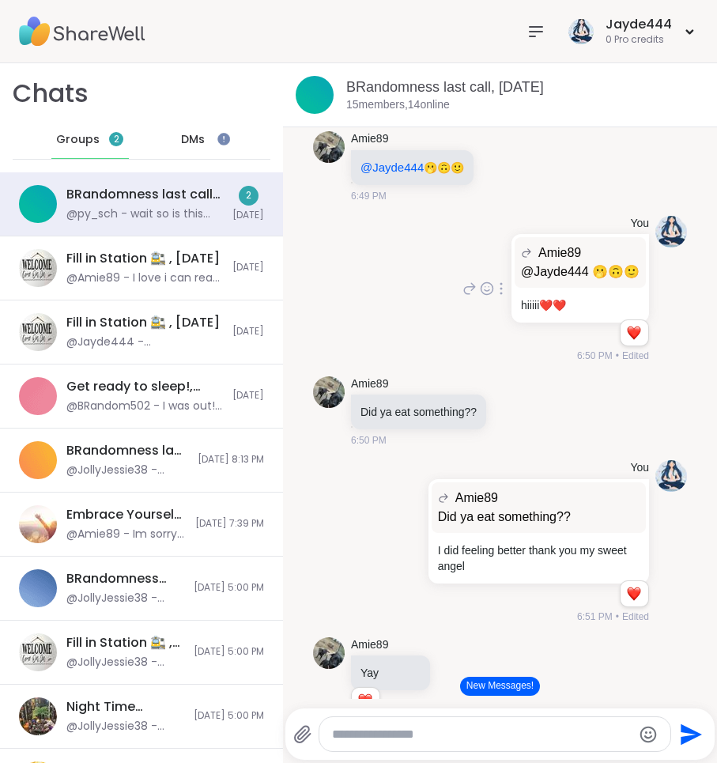
scroll to position [2821, 0]
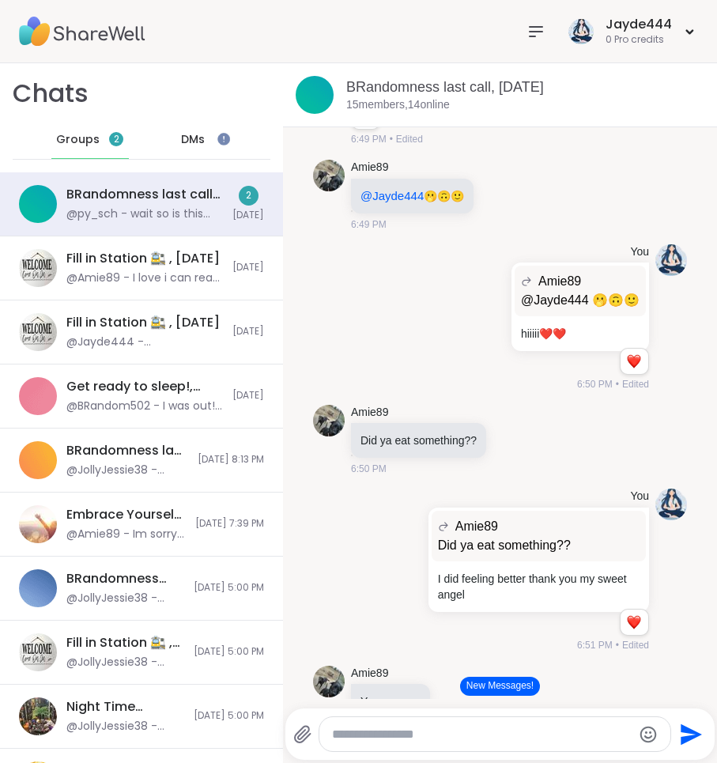
click at [205, 150] on div "DMs" at bounding box center [193, 140] width 77 height 38
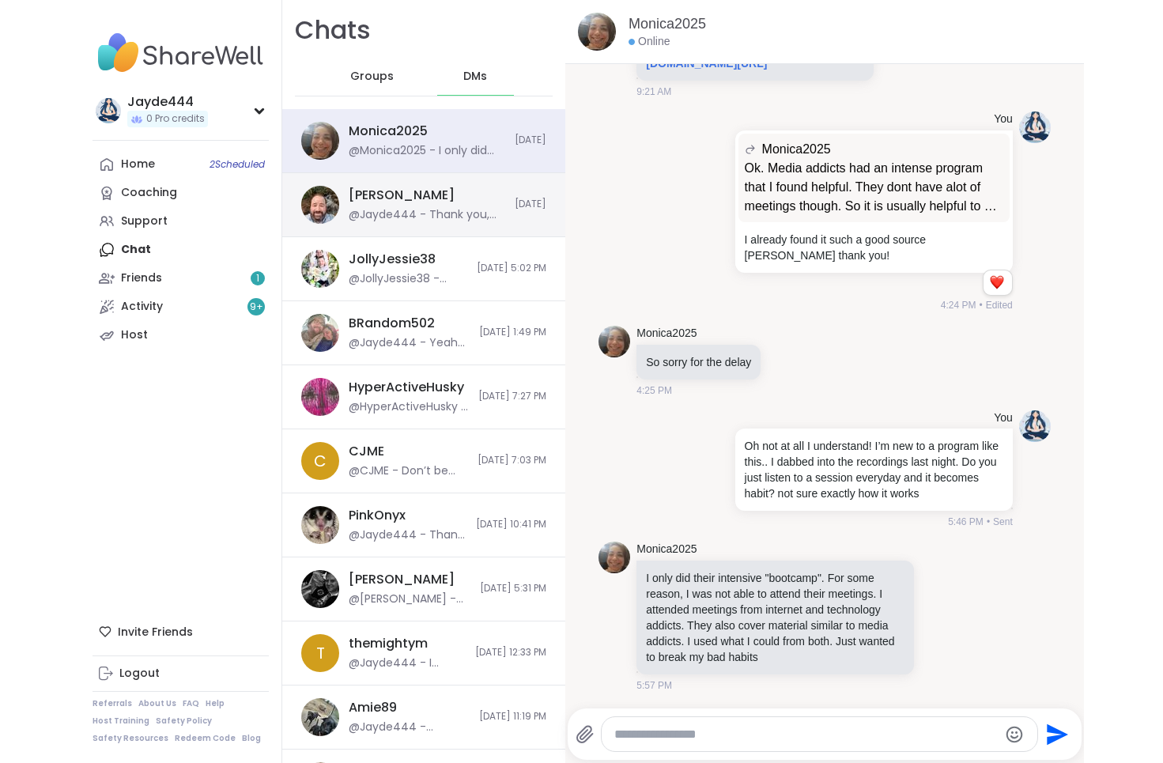
scroll to position [6269, 0]
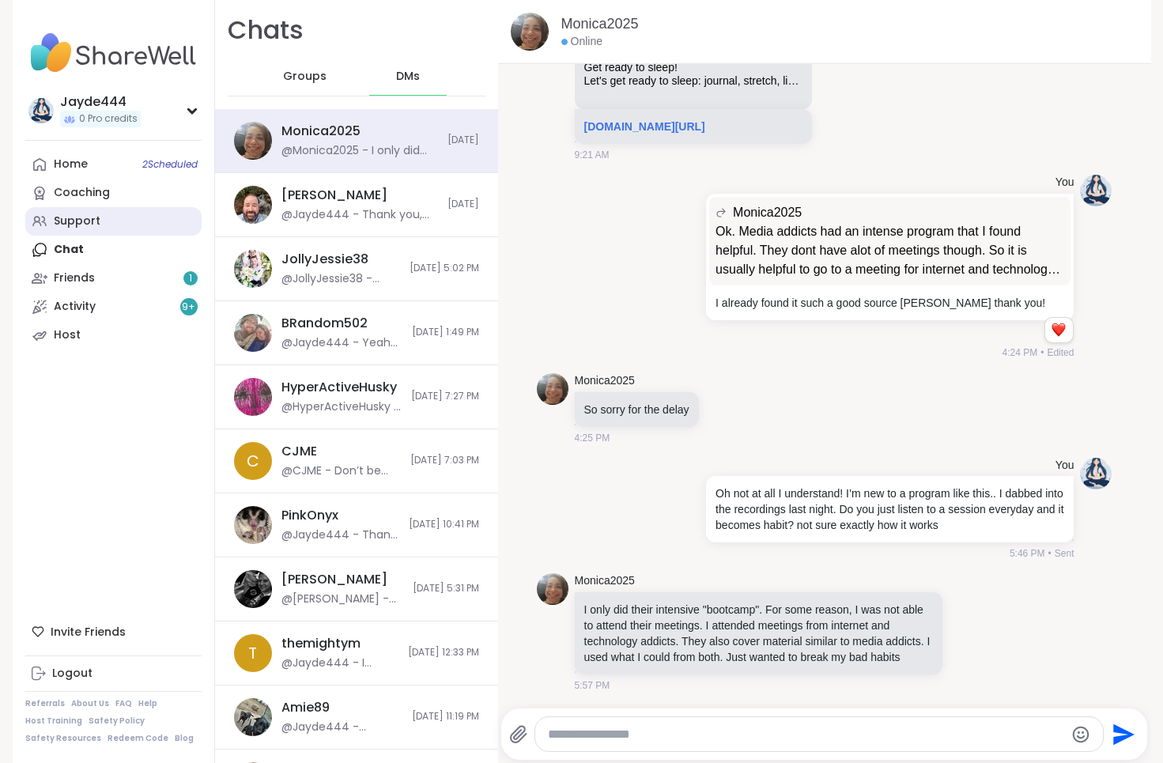
click at [86, 215] on div "Support" at bounding box center [77, 221] width 47 height 16
